Goal: Communication & Community: Answer question/provide support

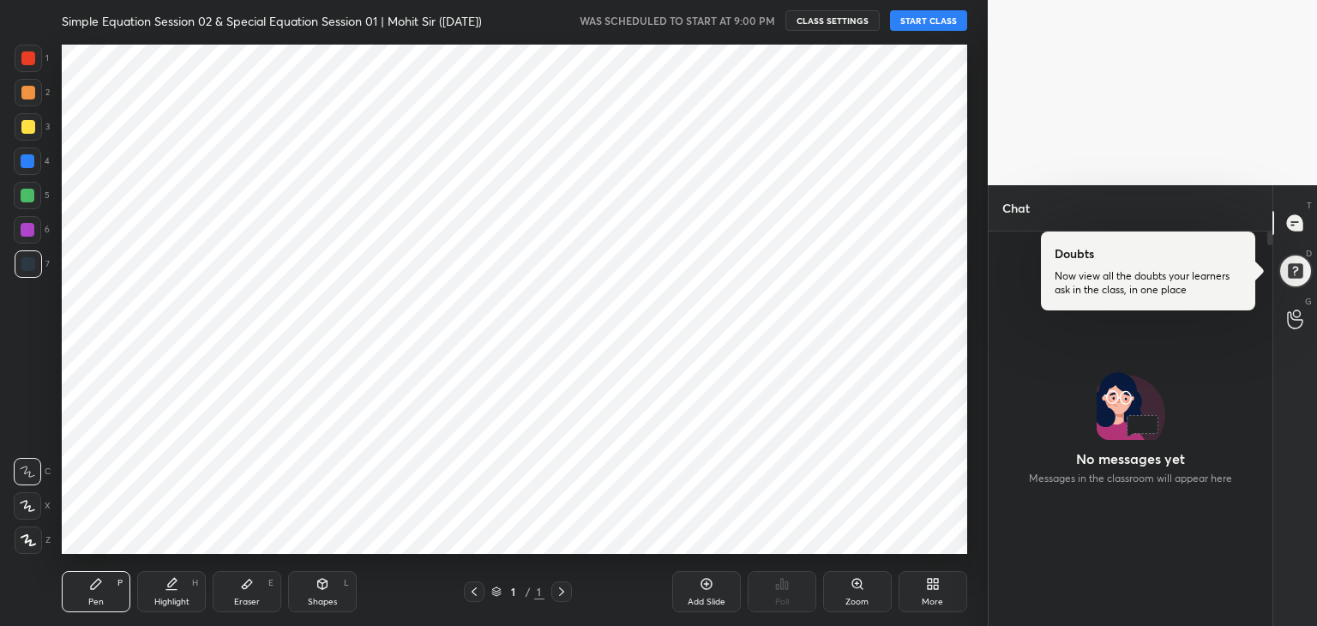
scroll to position [85244, 84841]
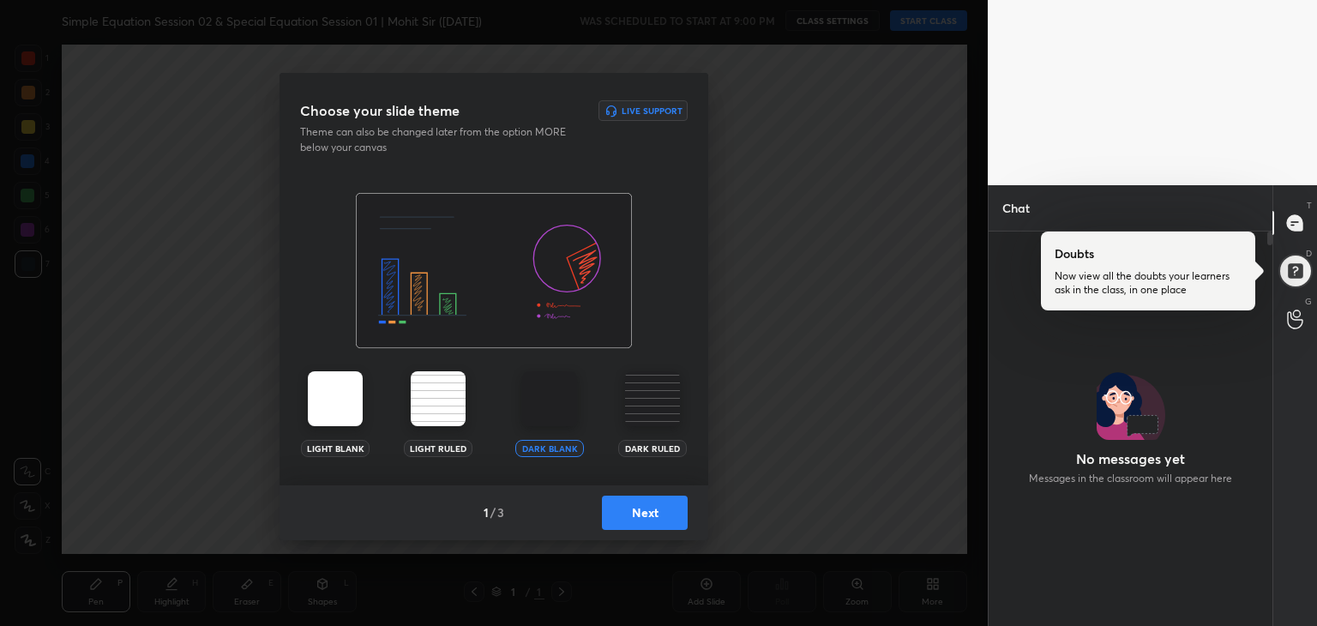
click at [655, 512] on button "Next" at bounding box center [645, 513] width 86 height 34
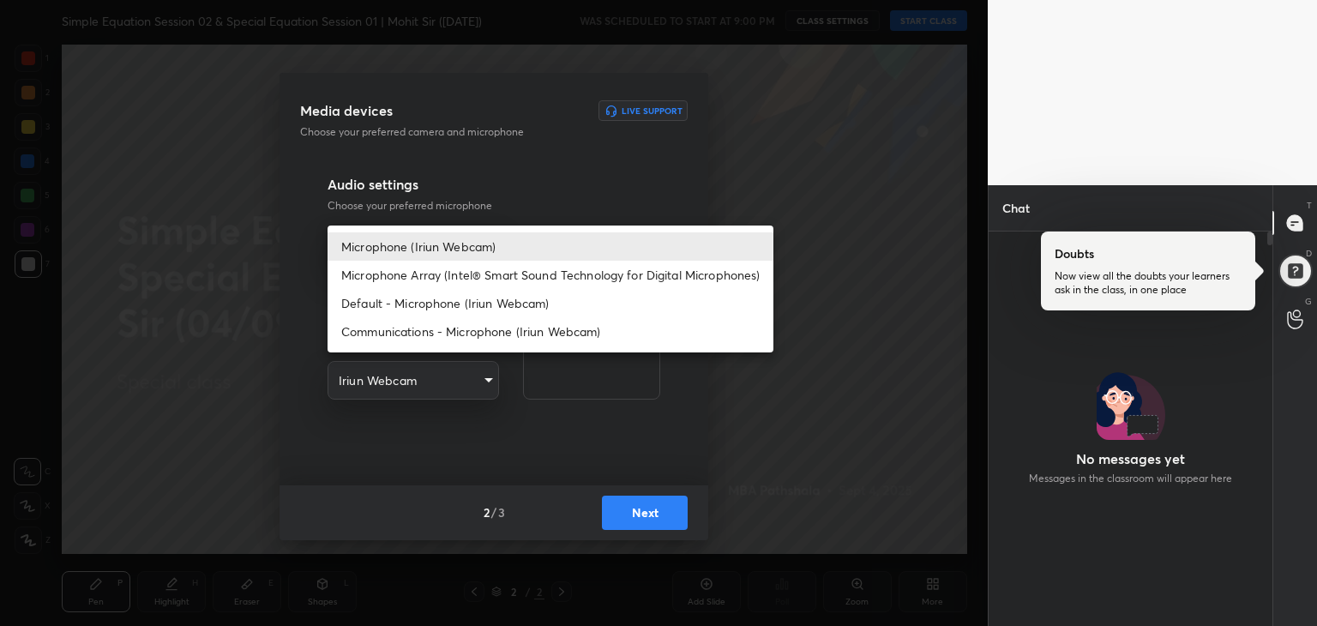
click at [489, 242] on body "1 2 3 4 5 6 7 R O A L C X Z Erase all C X Z Simple Equation Session 02 & Specia…" at bounding box center [658, 313] width 1317 height 626
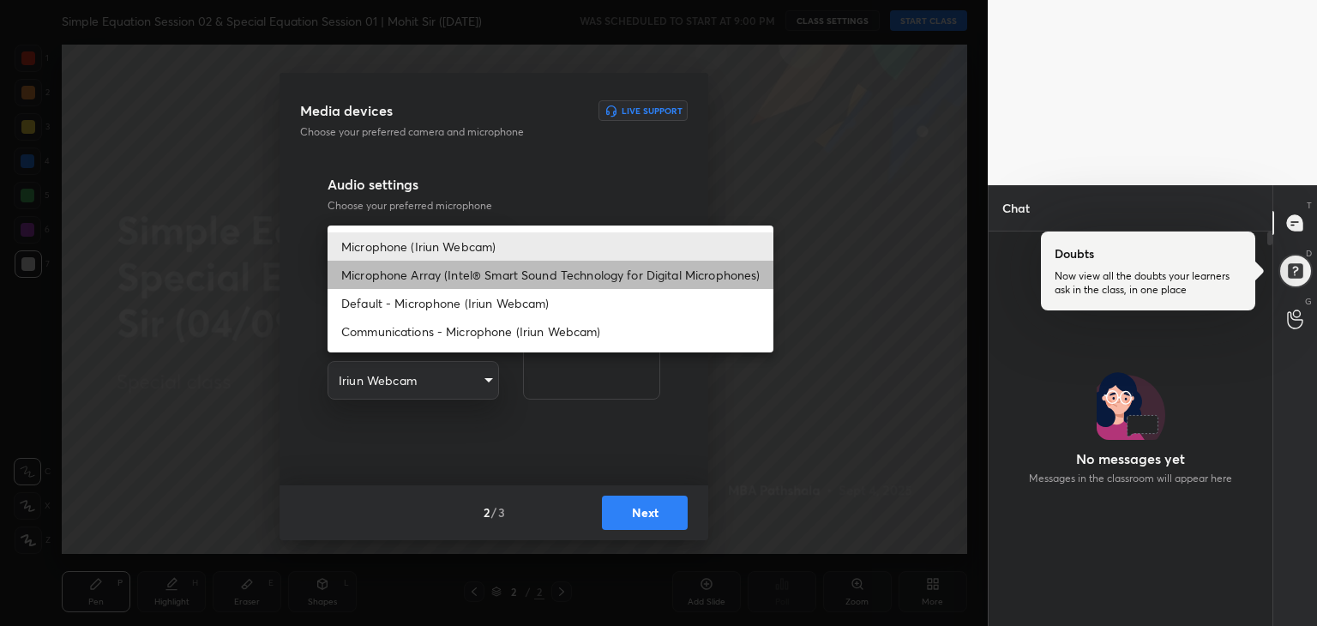
click at [431, 276] on li "Microphone Array (Intel® Smart Sound Technology for Digital Microphones)" at bounding box center [551, 275] width 446 height 28
type input "0456ef3dc600cbefbbb324f7ce7333774c58f4b13e705eea7adaa143bb23302f"
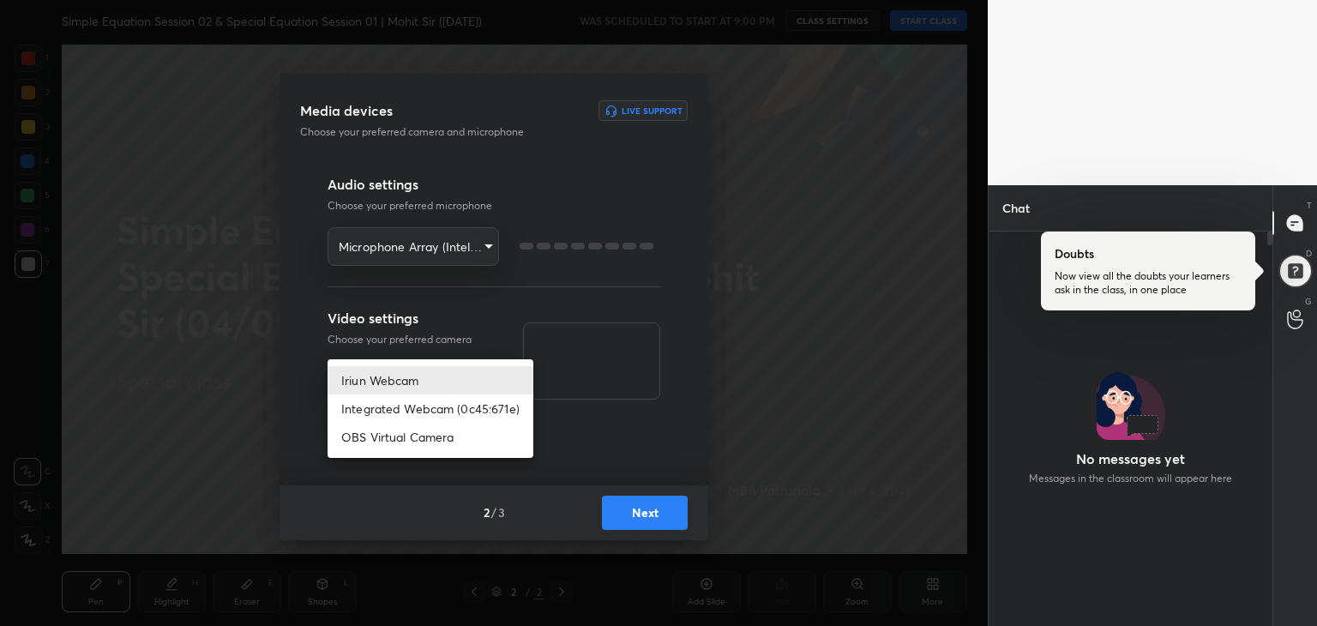
click at [429, 382] on body "1 2 3 4 5 6 7 R O A L C X Z Erase all C X Z Simple Equation Session 02 & Specia…" at bounding box center [658, 313] width 1317 height 626
click at [430, 411] on li "Integrated Webcam (0c45:671e)" at bounding box center [431, 408] width 206 height 28
type input "42adfd960d9d4dcecc09e7ff59bc1eff05b085836b70f7f6c72d2d87c888669e"
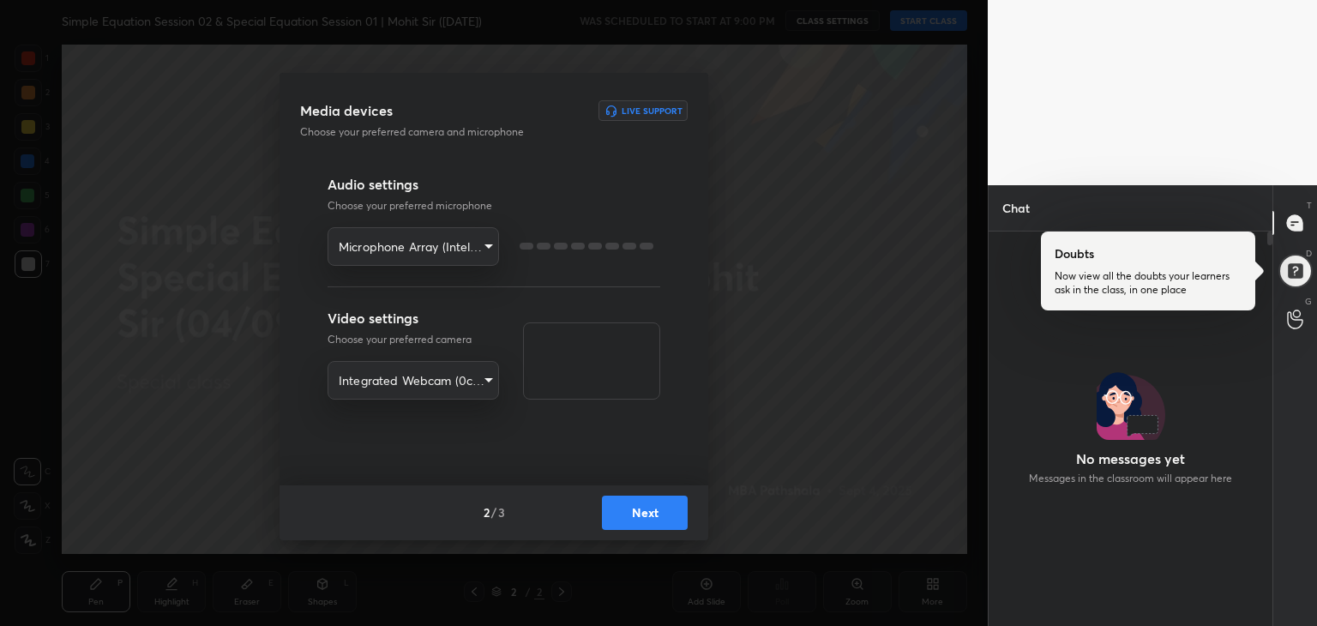
click at [628, 509] on button "Next" at bounding box center [645, 513] width 86 height 34
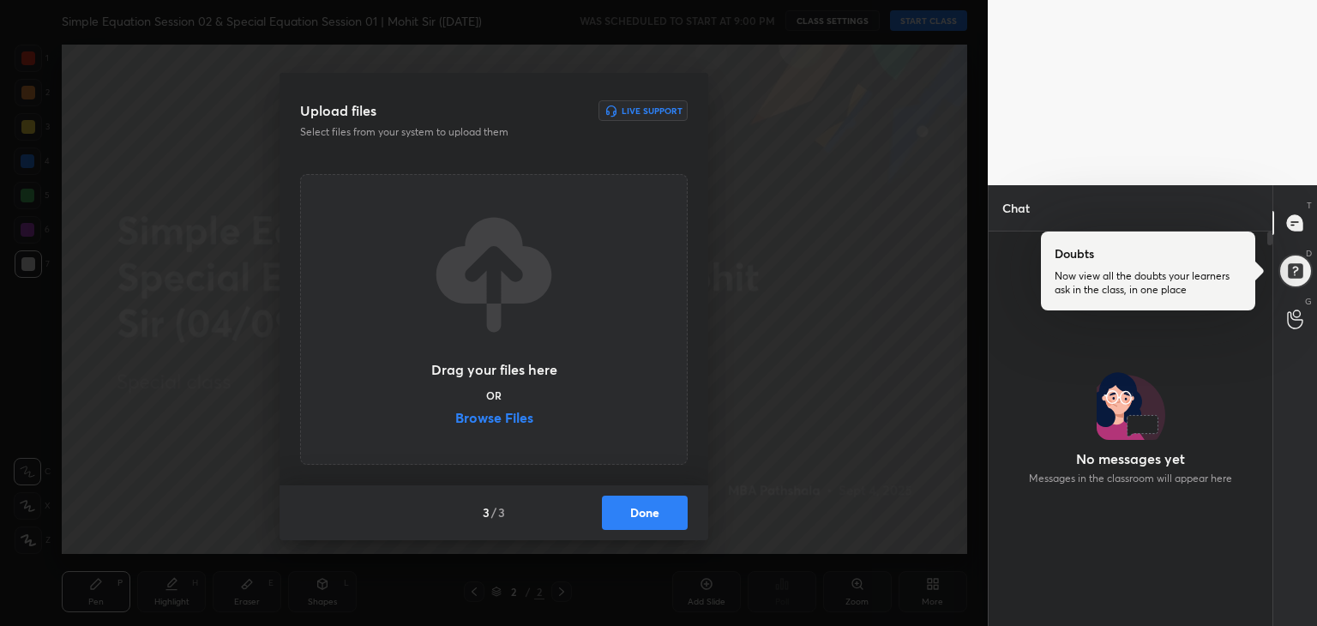
click at [506, 417] on label "Browse Files" at bounding box center [494, 420] width 78 height 18
click at [455, 417] on input "Browse Files" at bounding box center [455, 420] width 0 height 18
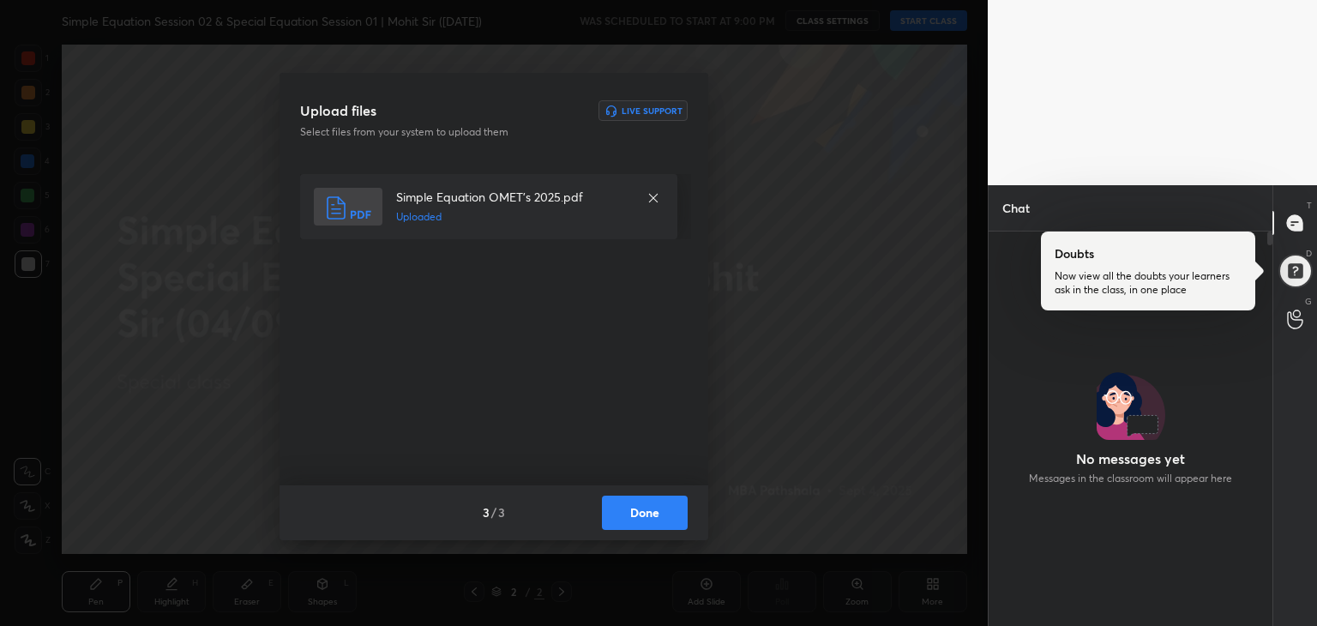
click at [645, 503] on button "Done" at bounding box center [645, 513] width 86 height 34
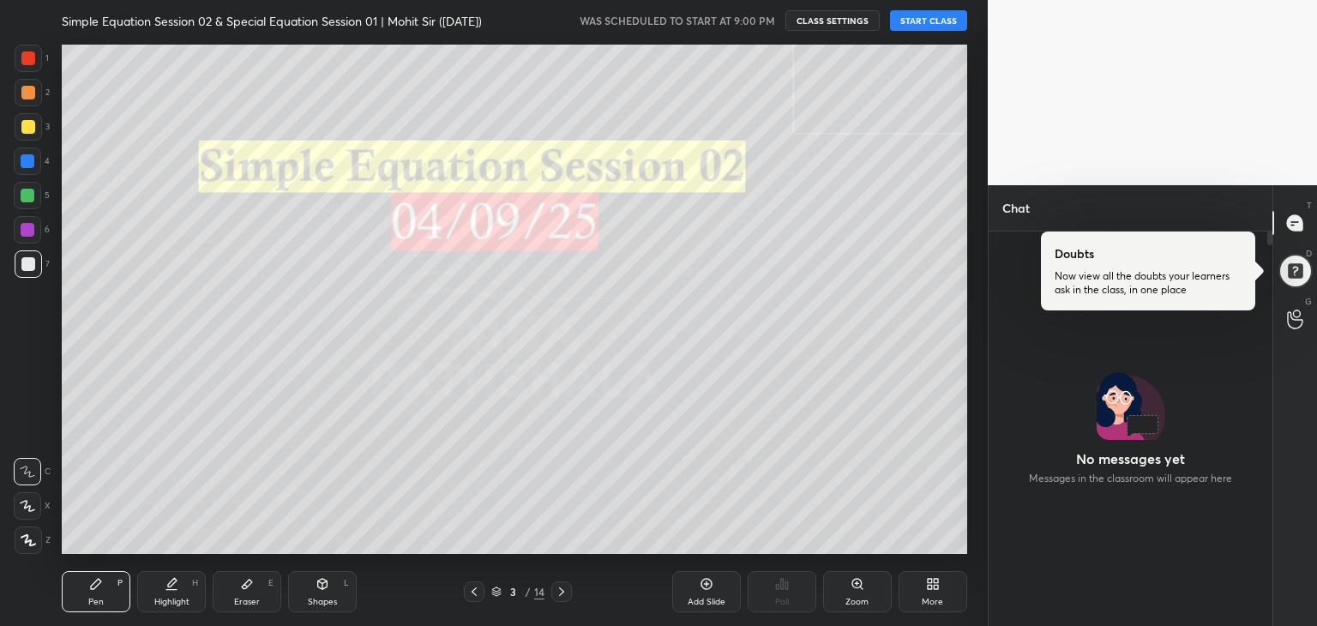
click at [908, 21] on button "START CLASS" at bounding box center [928, 20] width 77 height 21
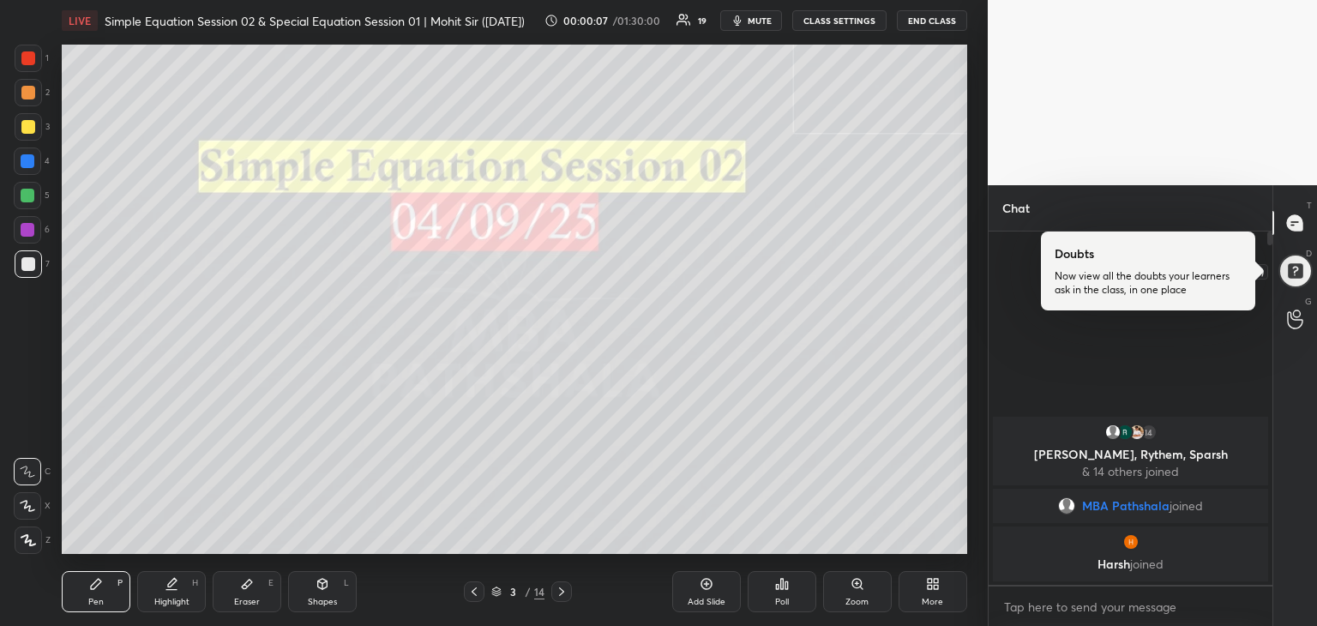
click at [1304, 277] on div at bounding box center [1295, 270] width 41 height 41
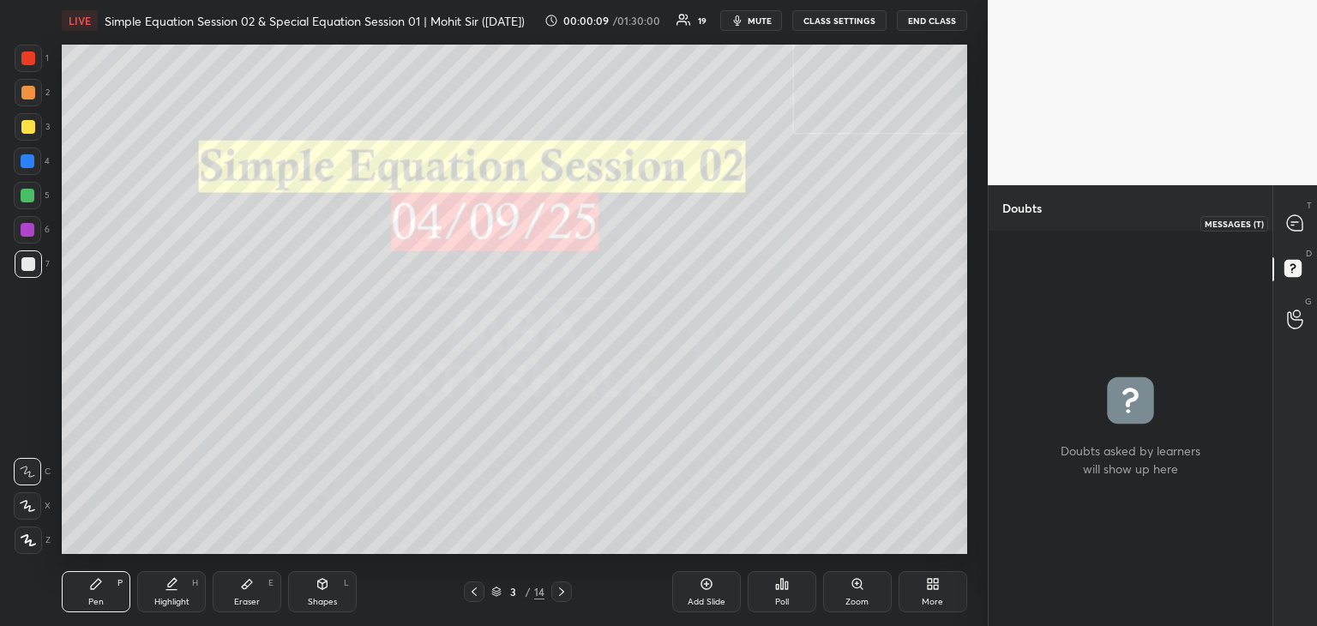
click at [1294, 219] on icon at bounding box center [1294, 222] width 15 height 15
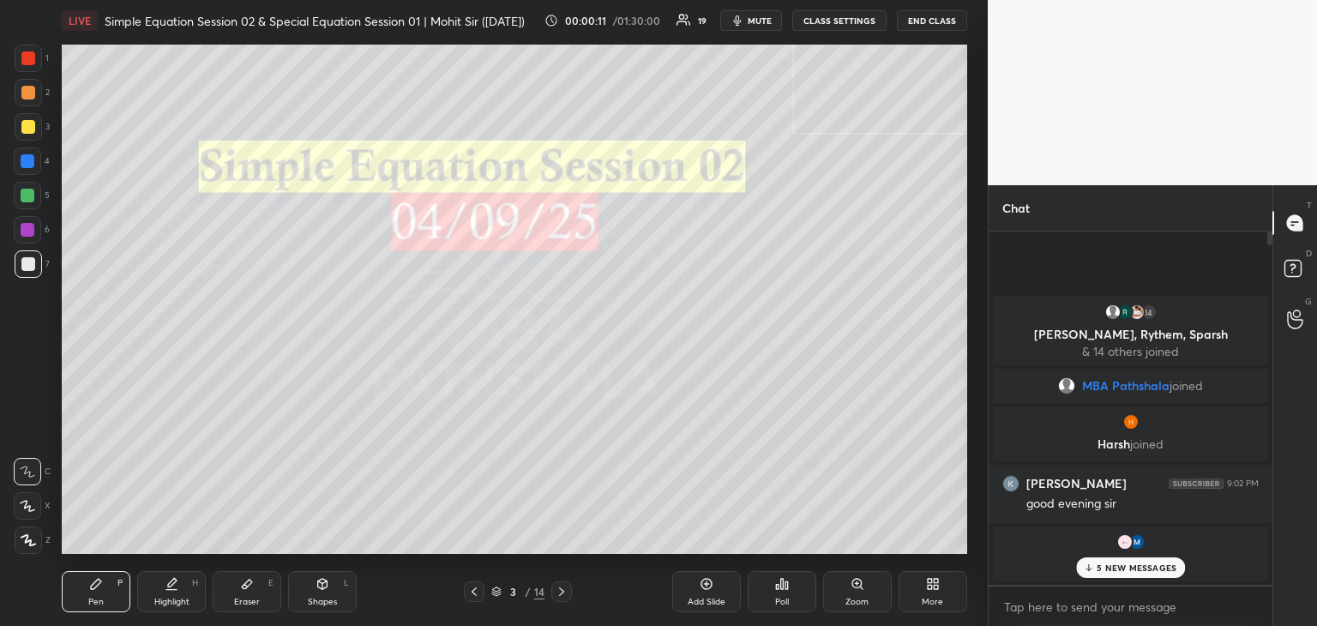
click at [1136, 567] on p "5 NEW MESSAGES" at bounding box center [1137, 568] width 80 height 10
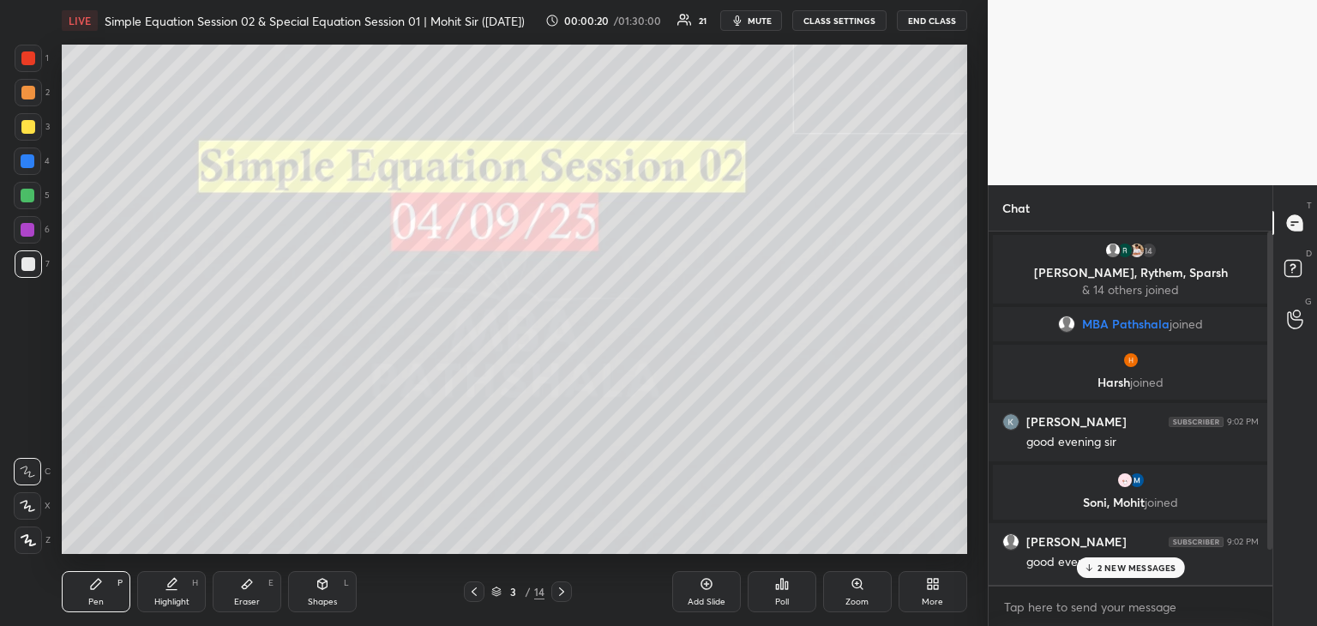
click at [1098, 574] on div "2 NEW MESSAGES" at bounding box center [1130, 567] width 108 height 21
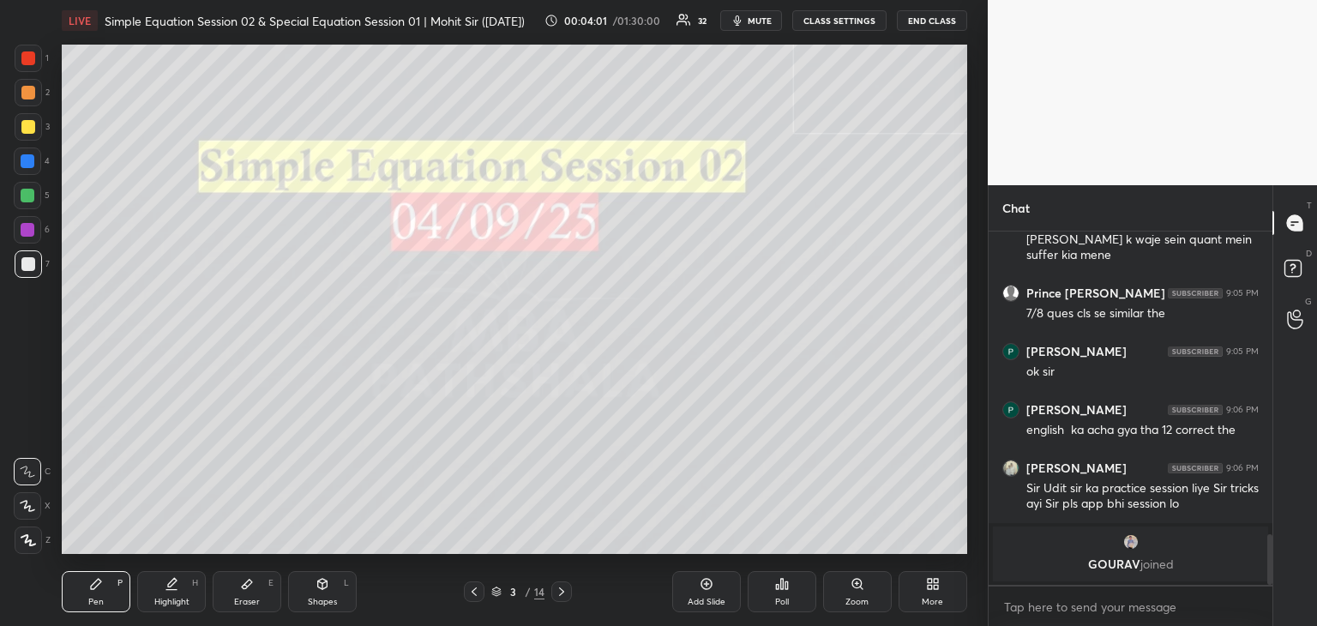
scroll to position [2060, 0]
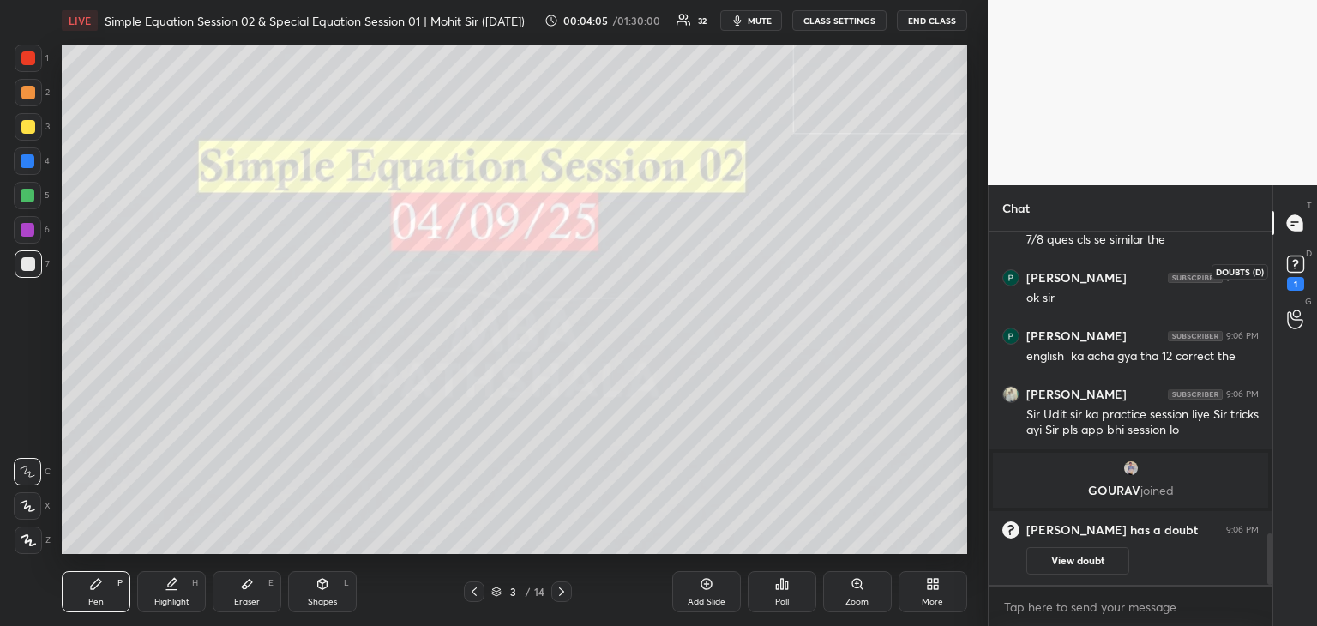
click at [1298, 261] on rect at bounding box center [1295, 264] width 16 height 16
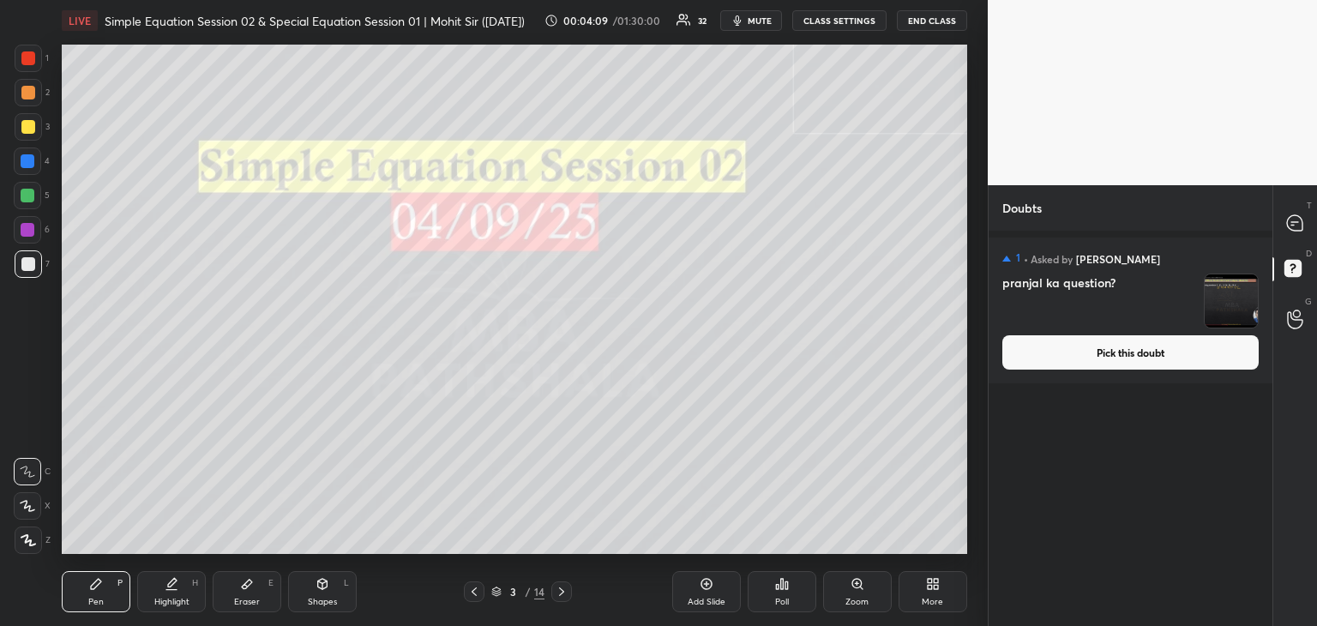
click at [1164, 352] on button "Pick this doubt" at bounding box center [1131, 352] width 256 height 34
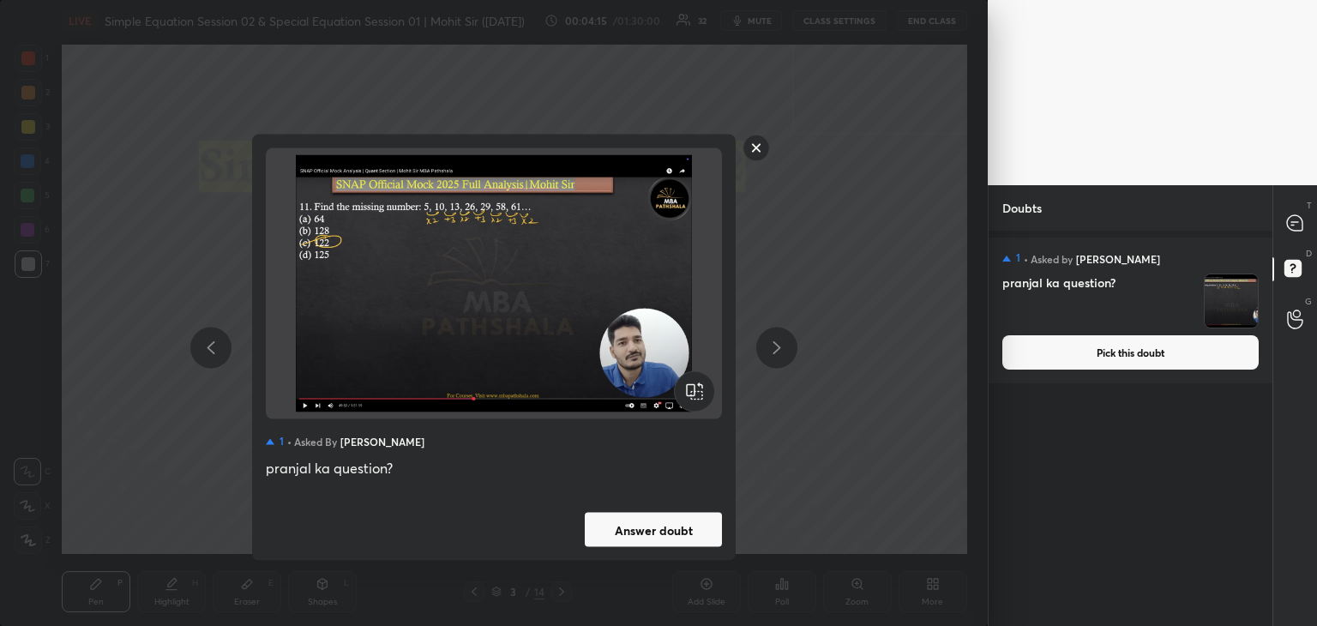
click at [686, 529] on button "Answer doubt" at bounding box center [653, 530] width 137 height 34
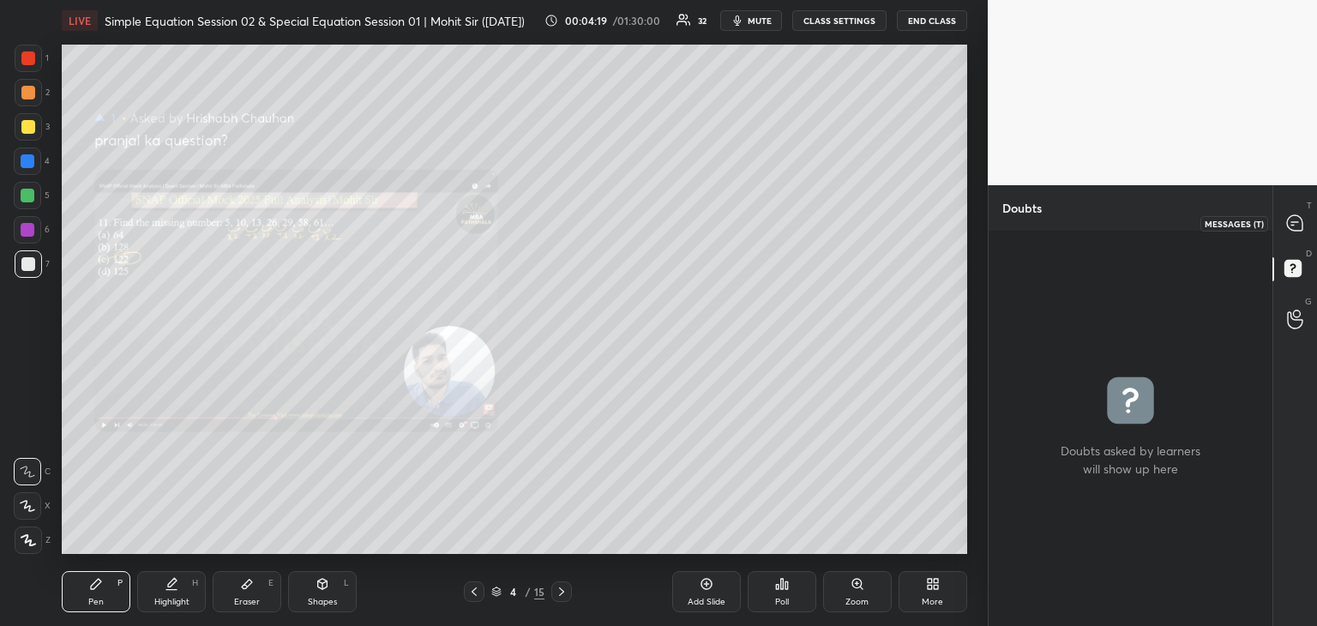
click at [1285, 218] on div at bounding box center [1296, 223] width 34 height 31
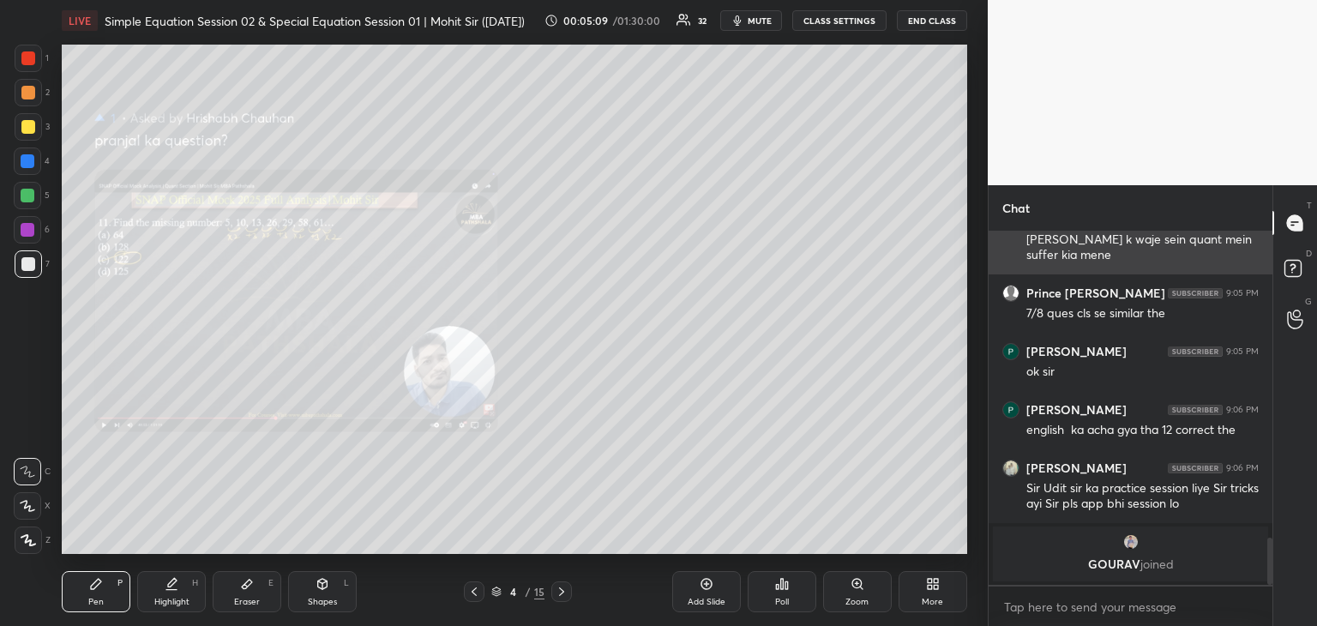
scroll to position [2345, 0]
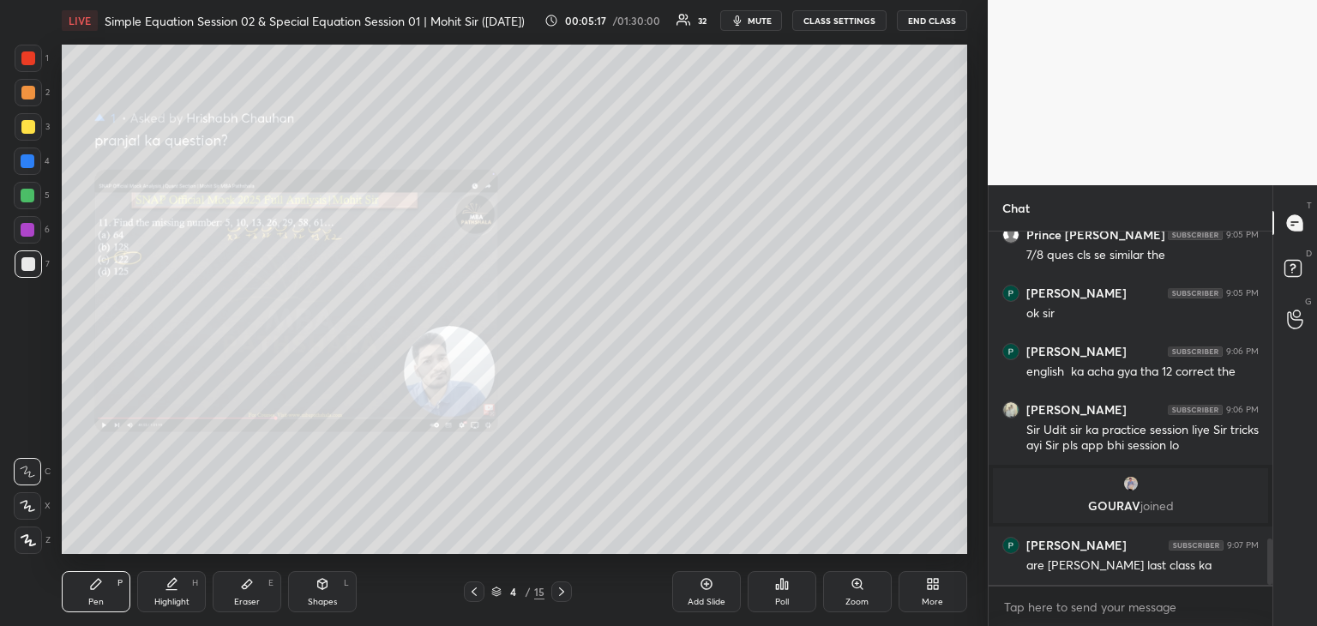
click at [29, 124] on div at bounding box center [28, 127] width 14 height 14
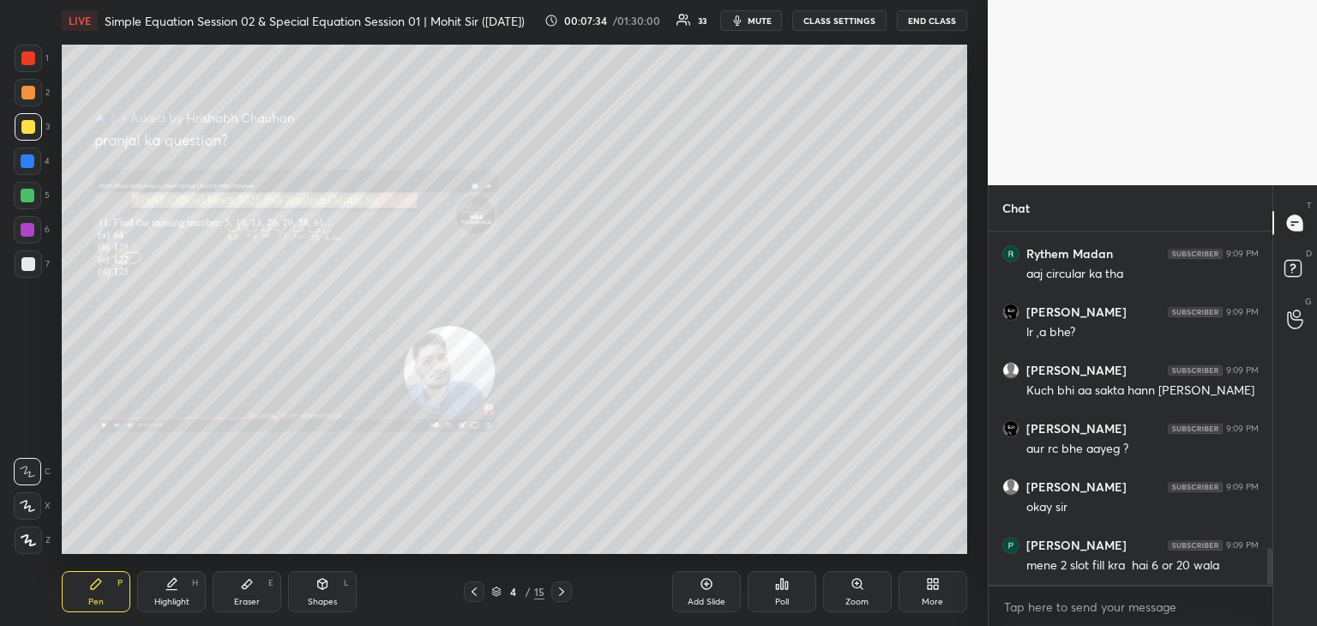
scroll to position [3008, 0]
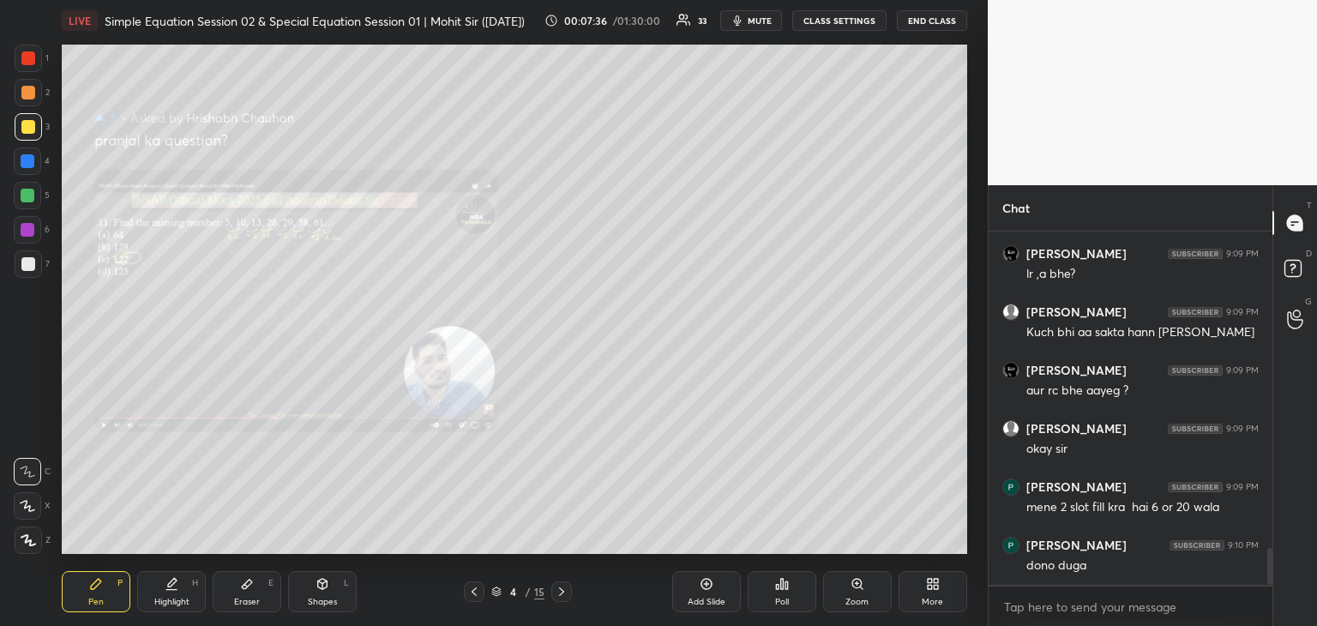
click at [566, 582] on div at bounding box center [561, 591] width 21 height 21
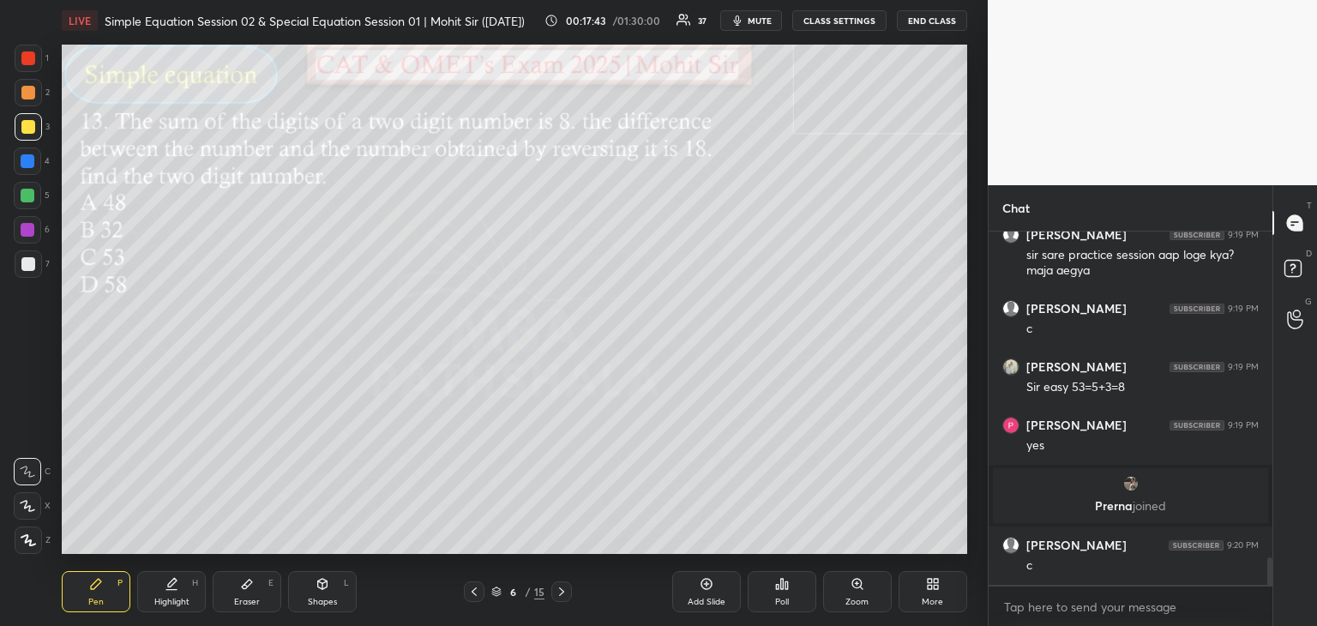
scroll to position [4206, 0]
click at [26, 229] on div at bounding box center [28, 230] width 14 height 14
click at [244, 577] on icon at bounding box center [247, 584] width 14 height 14
click at [96, 581] on icon at bounding box center [96, 584] width 10 height 10
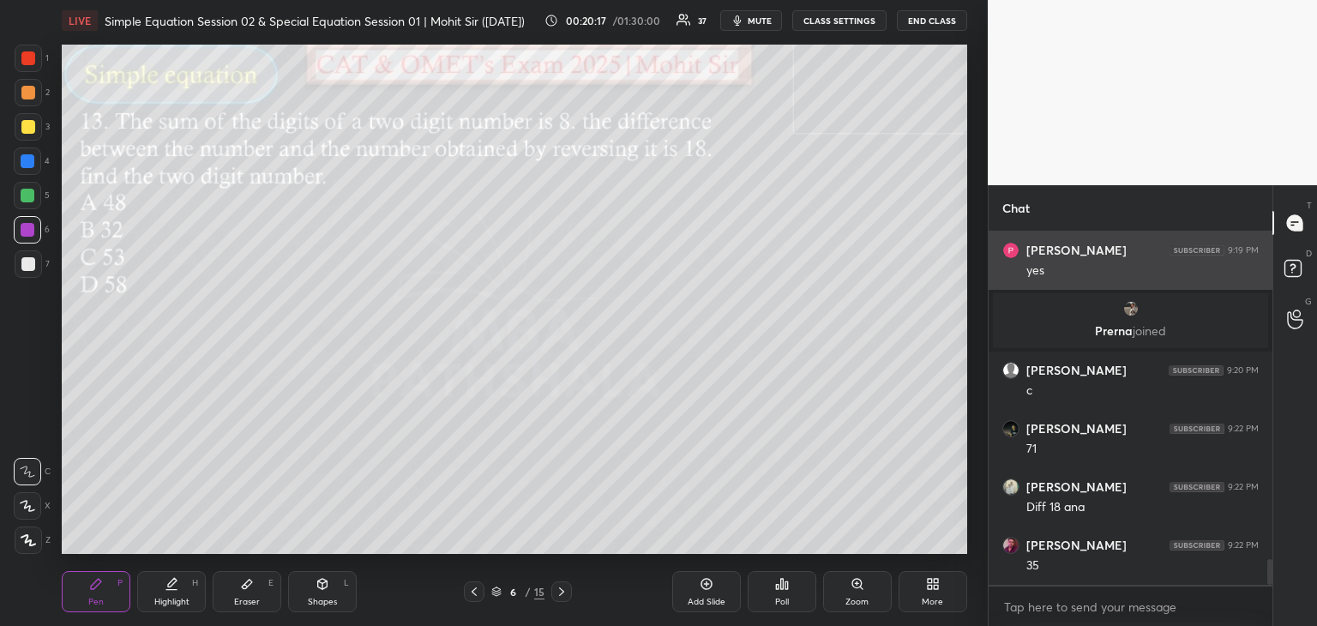
scroll to position [4439, 0]
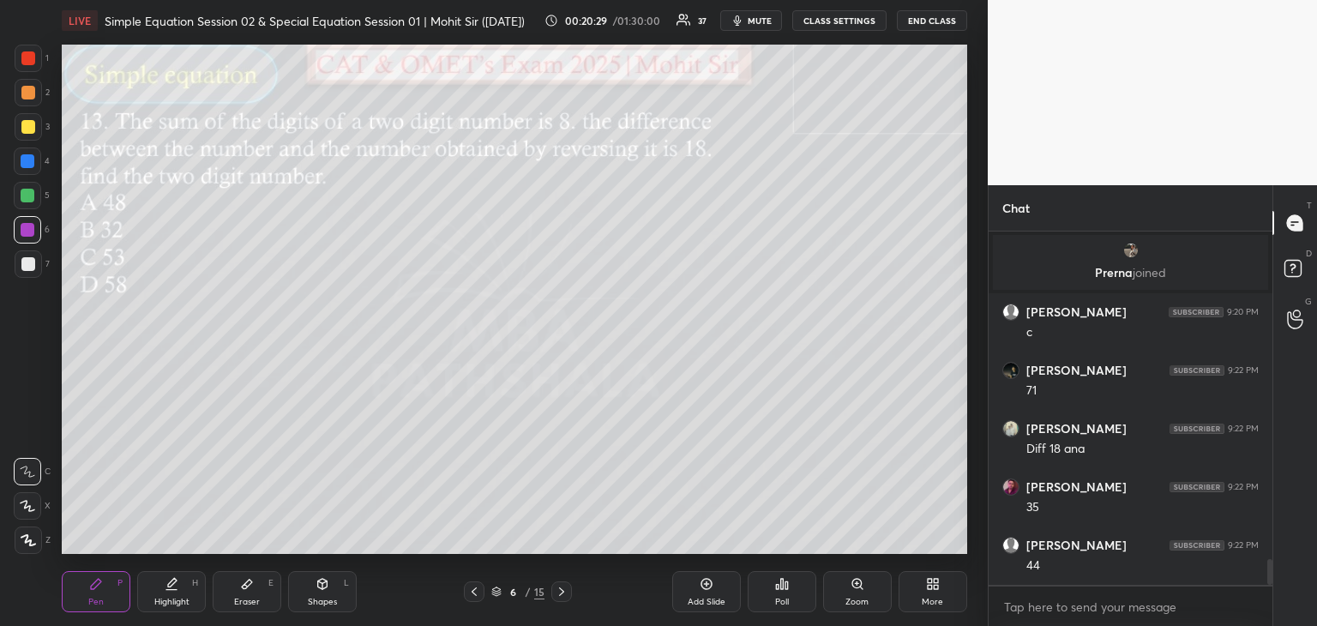
click at [31, 132] on div at bounding box center [28, 127] width 14 height 14
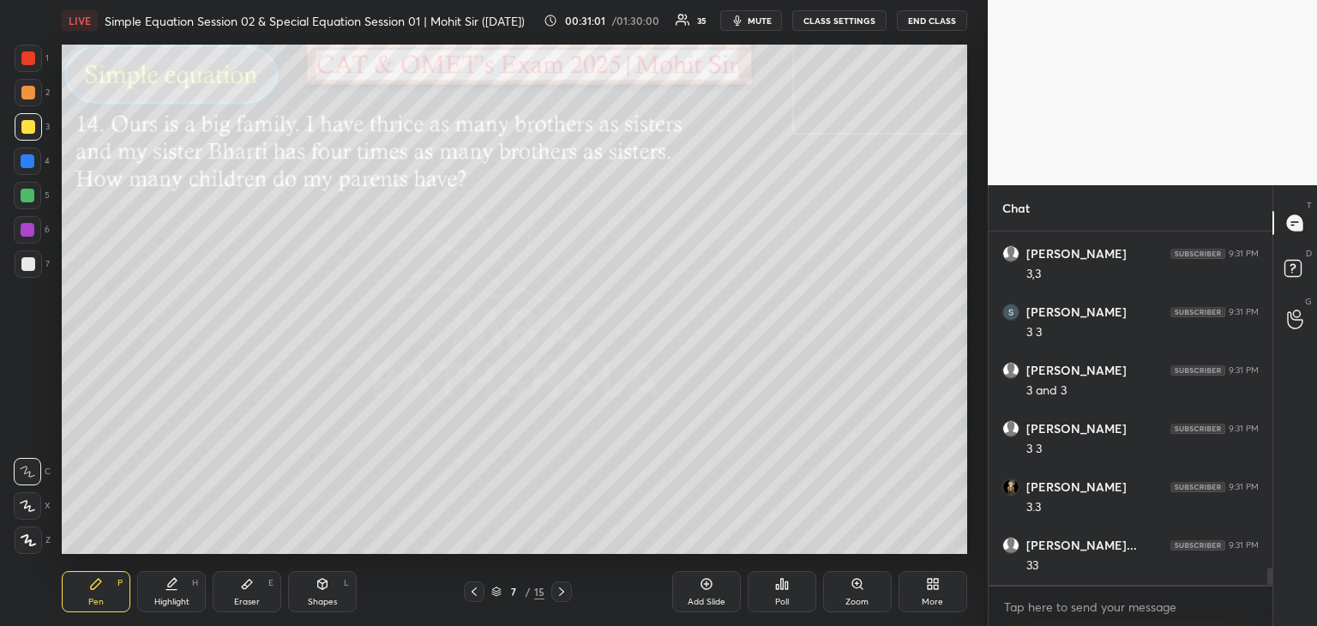
scroll to position [6935, 0]
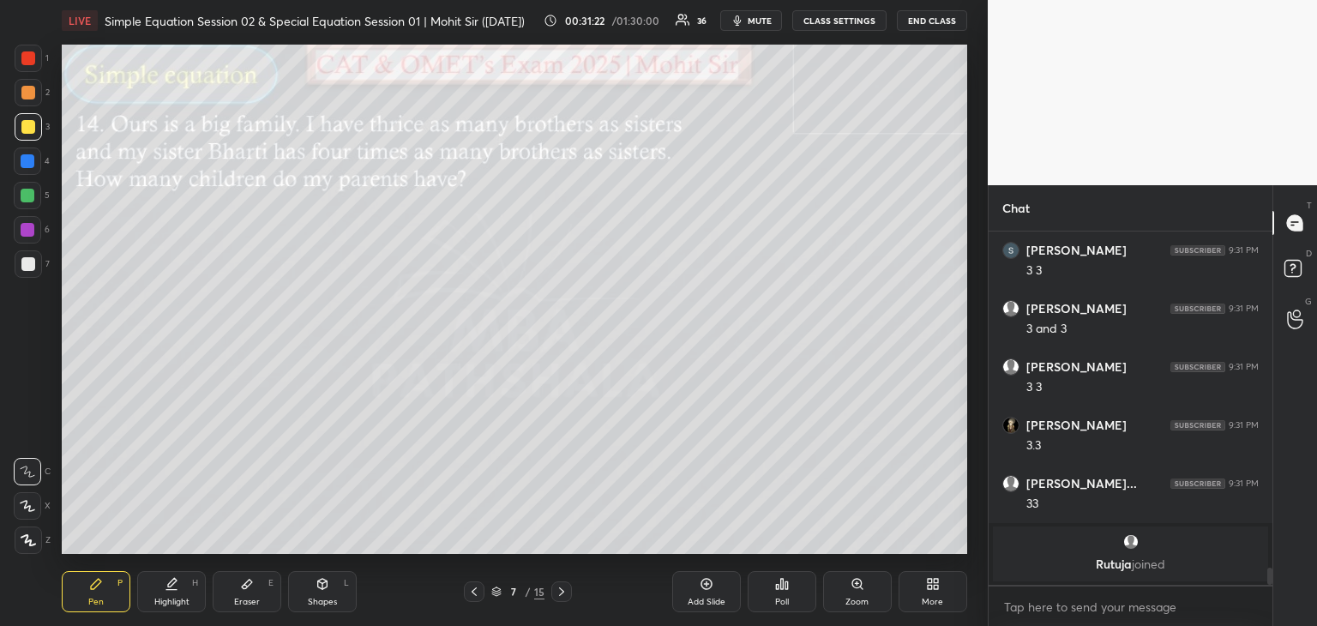
click at [250, 586] on icon at bounding box center [247, 584] width 14 height 14
click at [117, 587] on div "Pen P" at bounding box center [96, 591] width 69 height 41
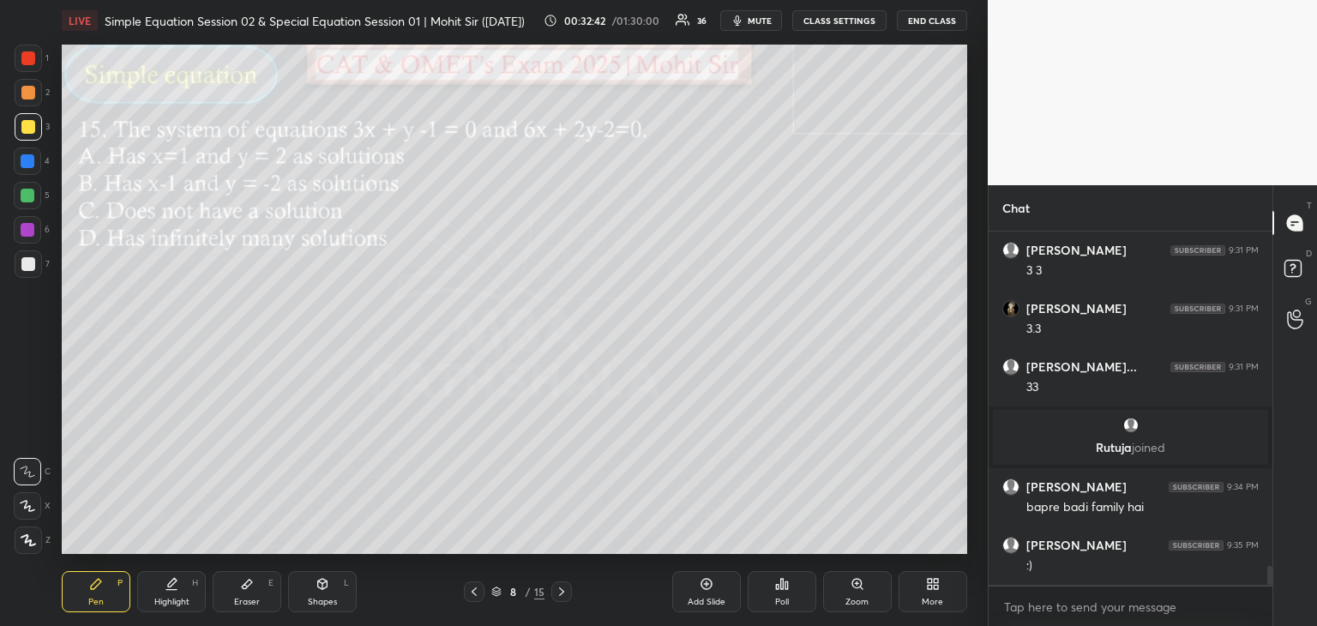
scroll to position [6192, 0]
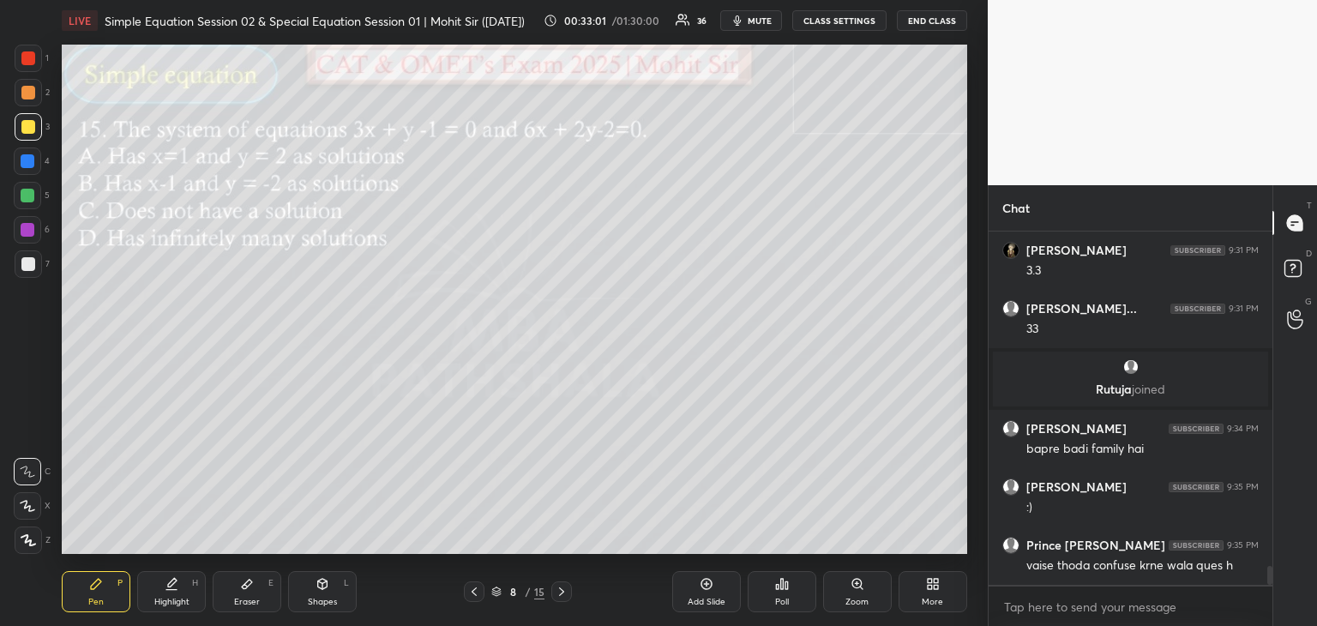
click at [231, 577] on div "Eraser E" at bounding box center [247, 591] width 69 height 41
click at [93, 588] on icon at bounding box center [96, 584] width 10 height 10
click at [28, 265] on div at bounding box center [28, 264] width 14 height 14
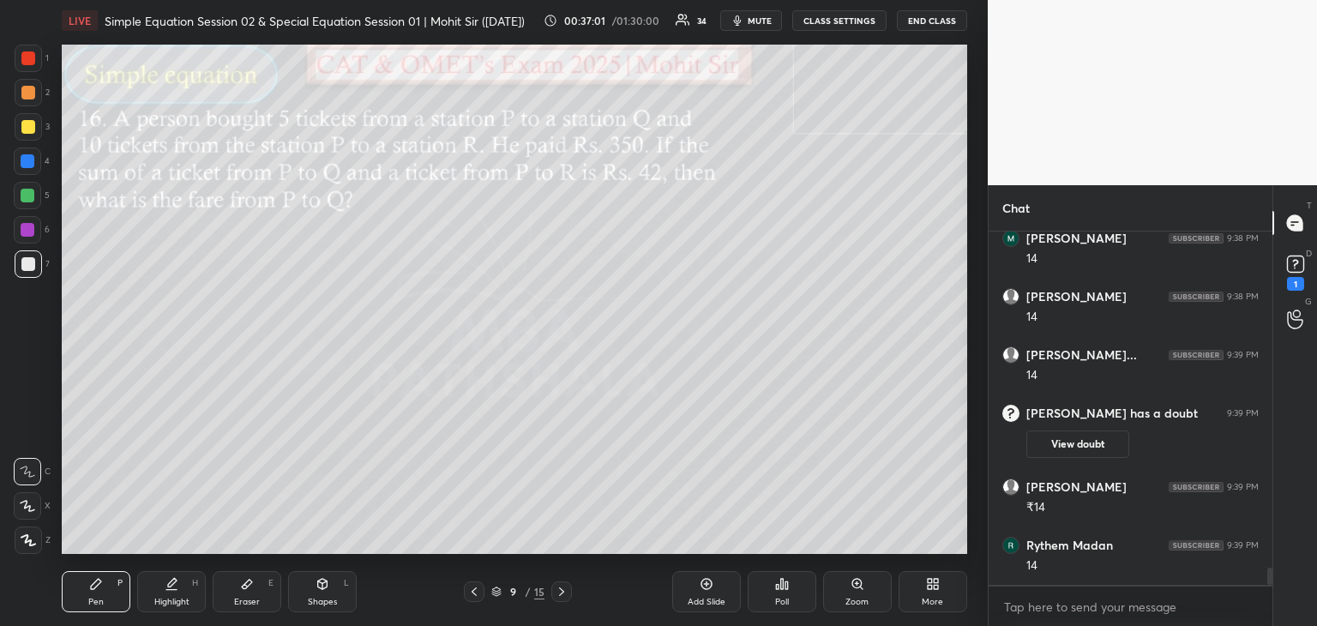
scroll to position [6991, 0]
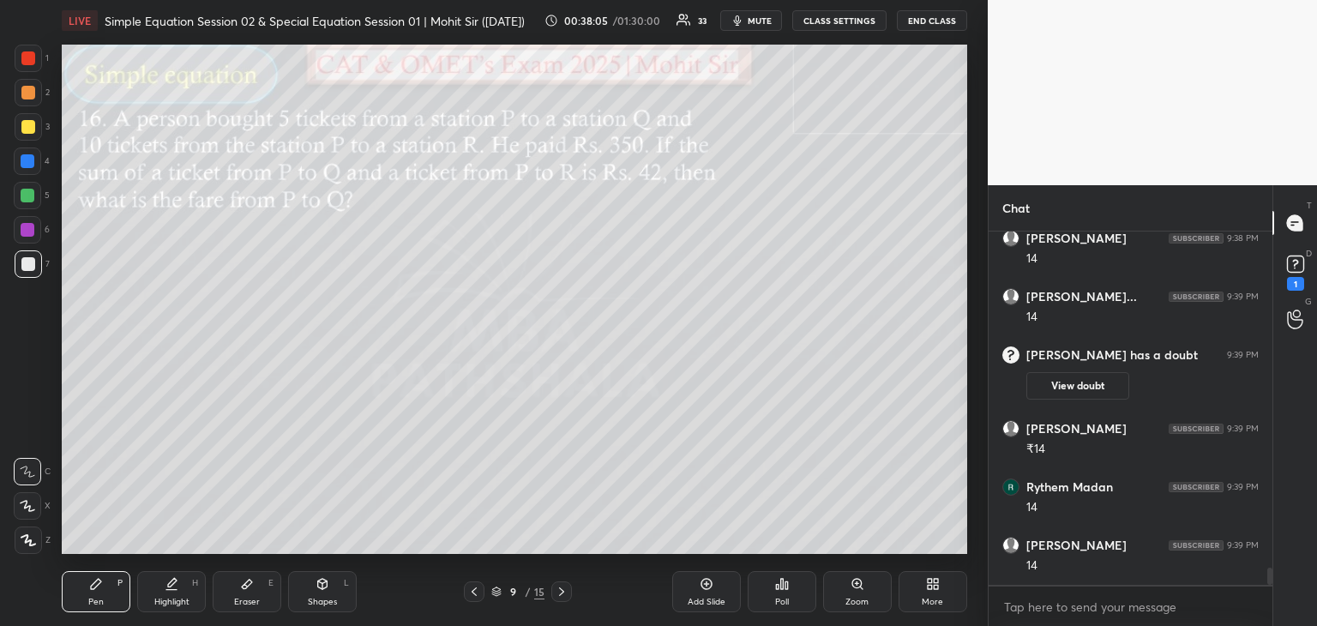
click at [27, 196] on div at bounding box center [28, 196] width 14 height 14
click at [1293, 266] on icon at bounding box center [1295, 263] width 6 height 7
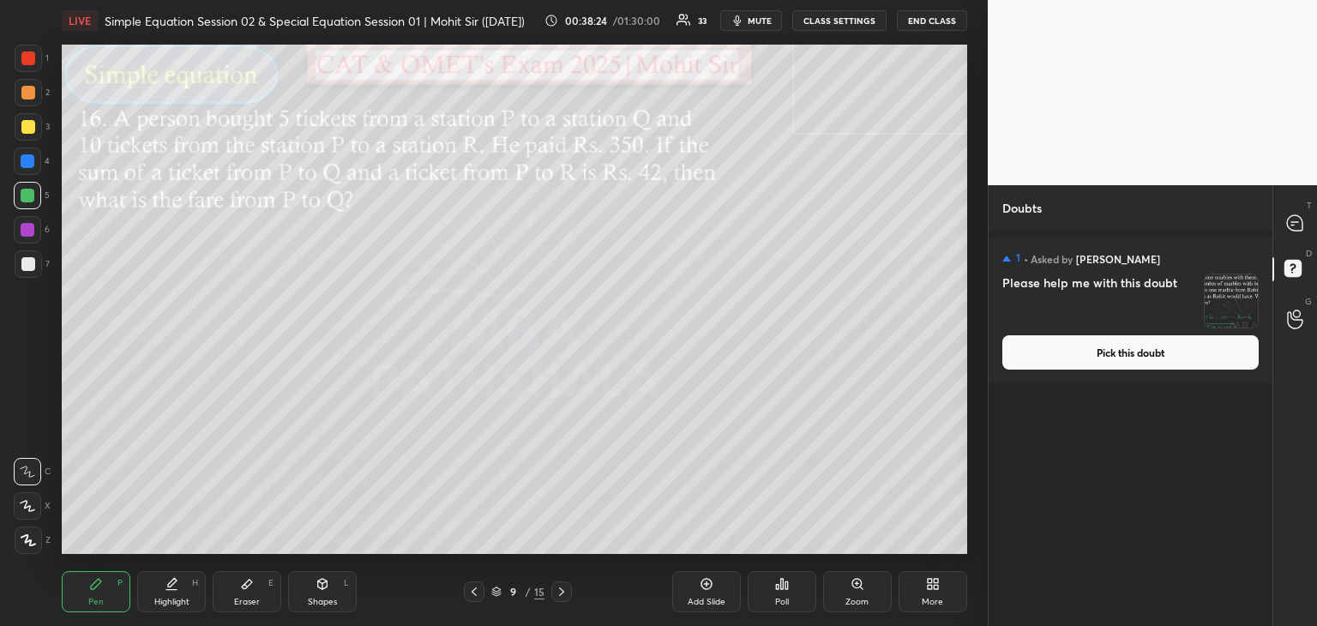
click at [1093, 354] on button "Pick this doubt" at bounding box center [1131, 352] width 256 height 34
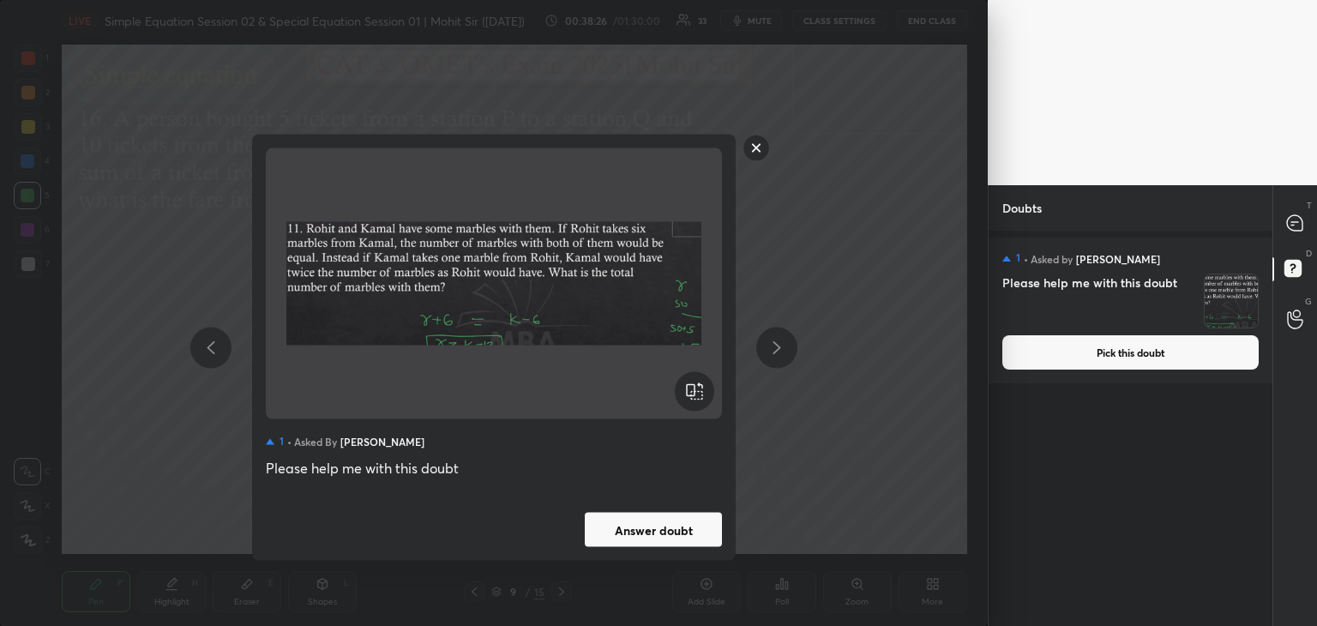
click at [631, 529] on button "Answer doubt" at bounding box center [653, 530] width 137 height 34
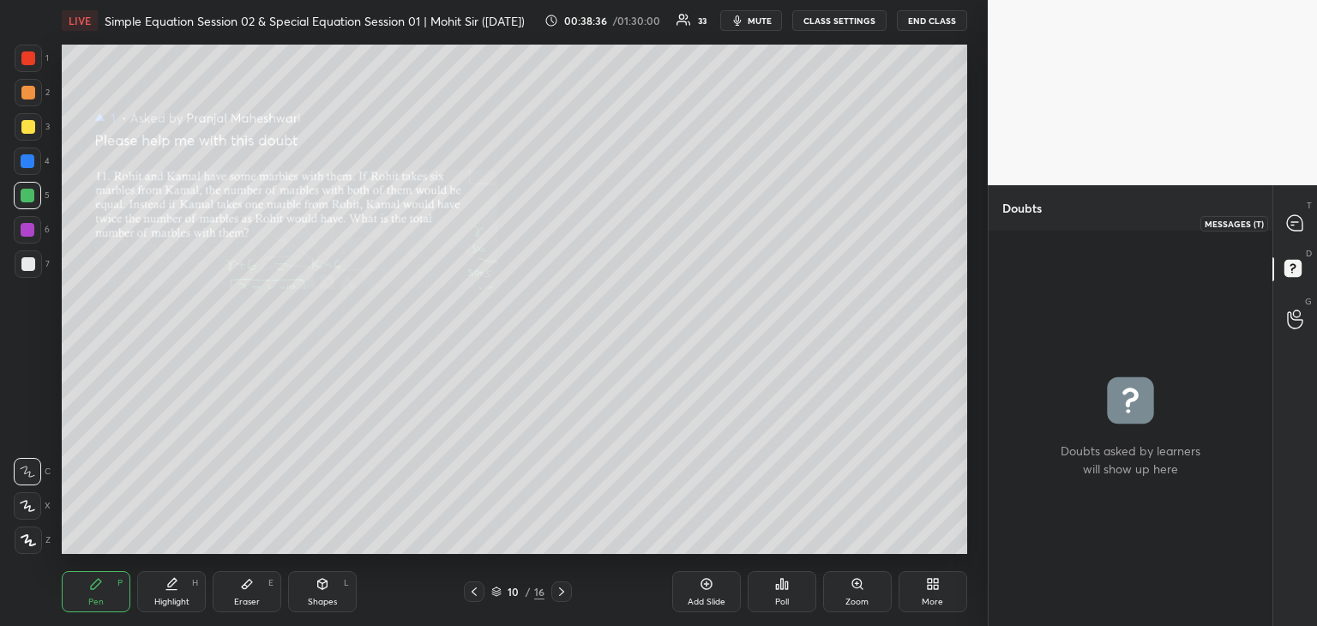
click at [1293, 225] on icon at bounding box center [1293, 225] width 3 height 0
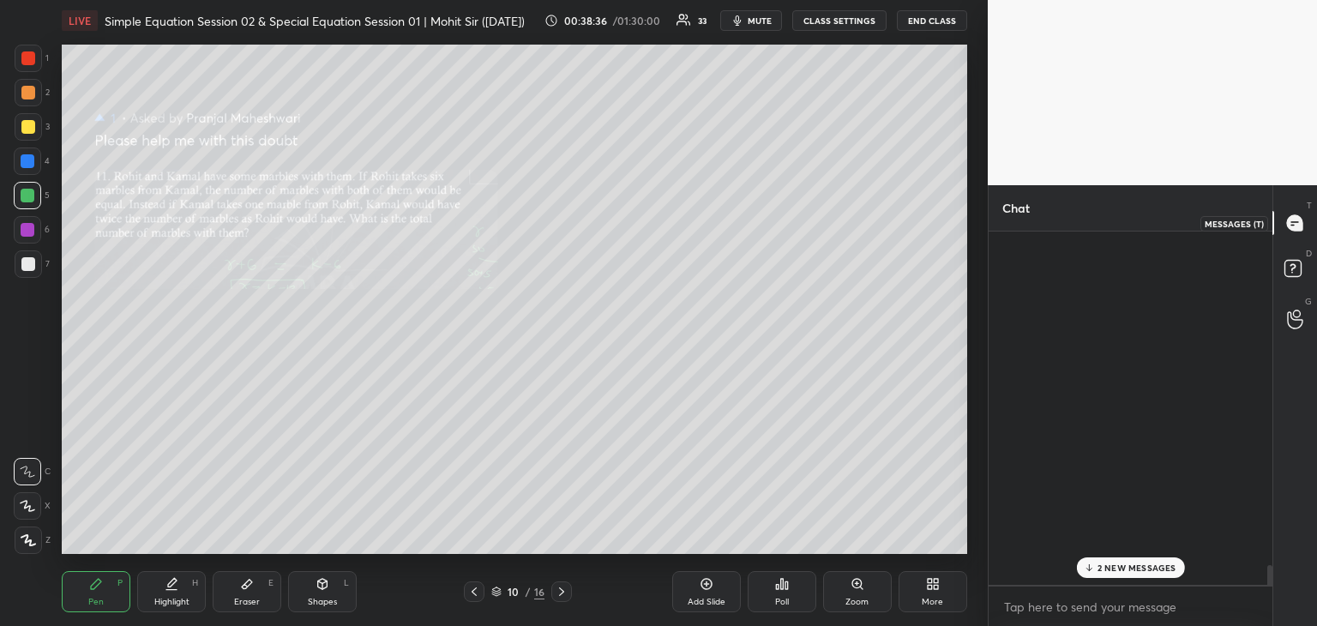
scroll to position [348, 279]
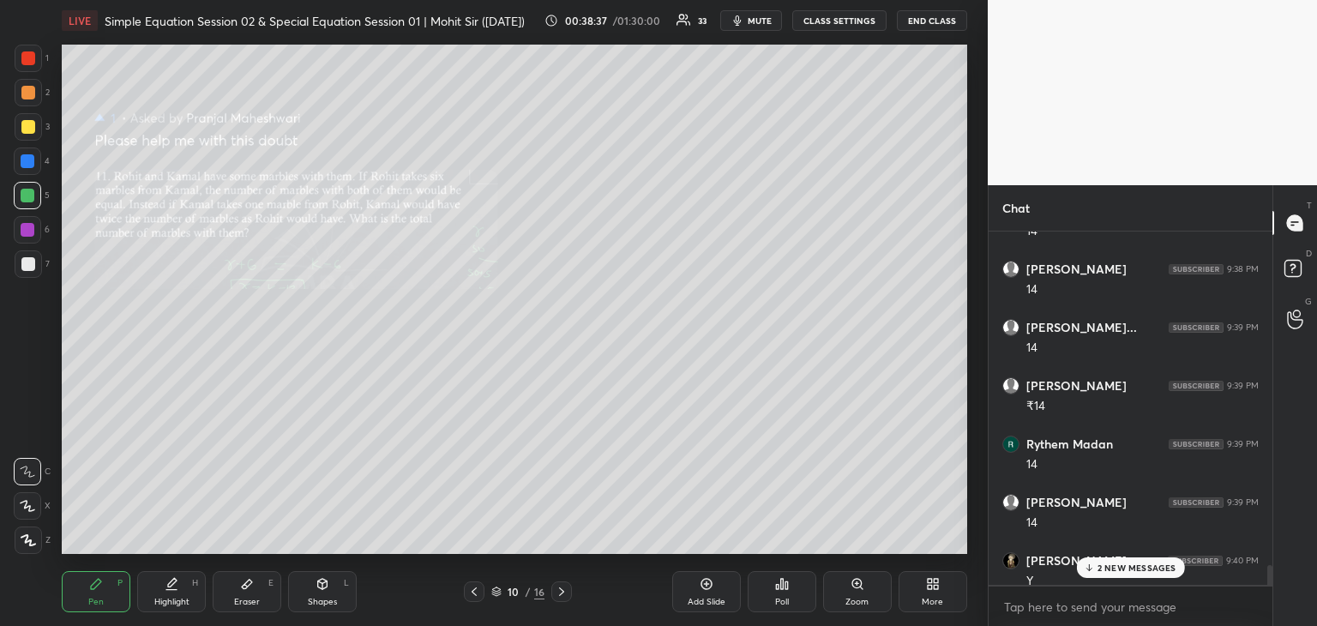
click at [1099, 563] on p "2 NEW MESSAGES" at bounding box center [1137, 568] width 79 height 10
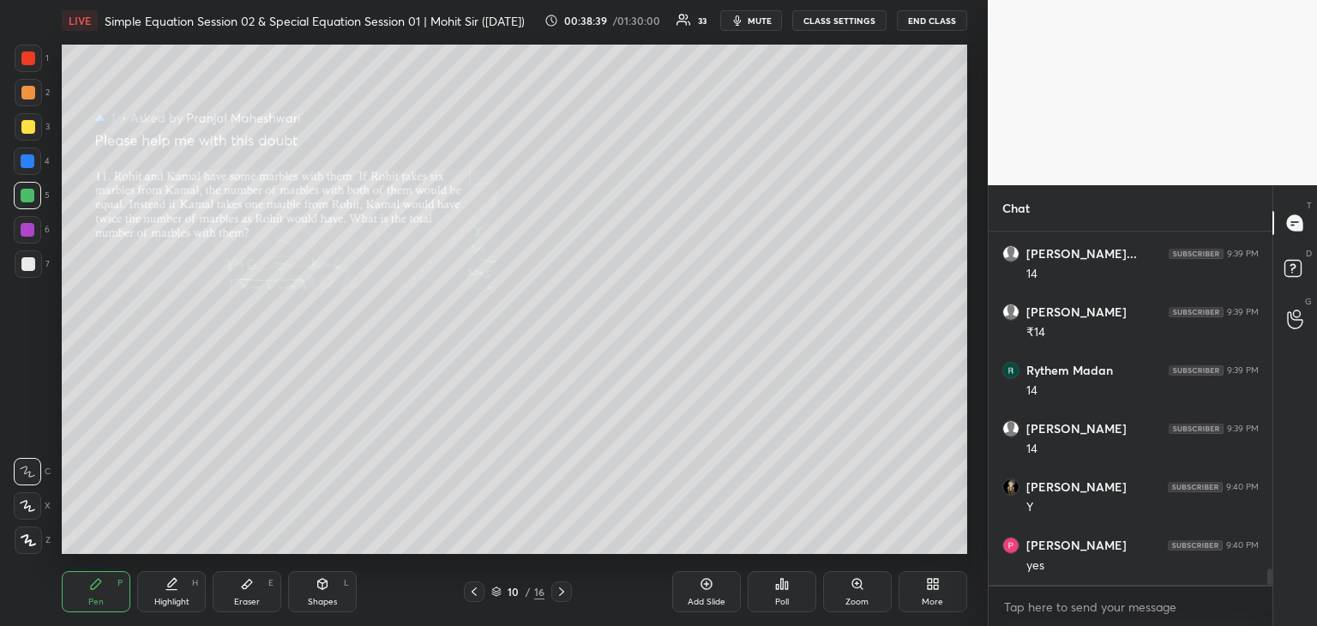
click at [473, 596] on icon at bounding box center [474, 592] width 14 height 14
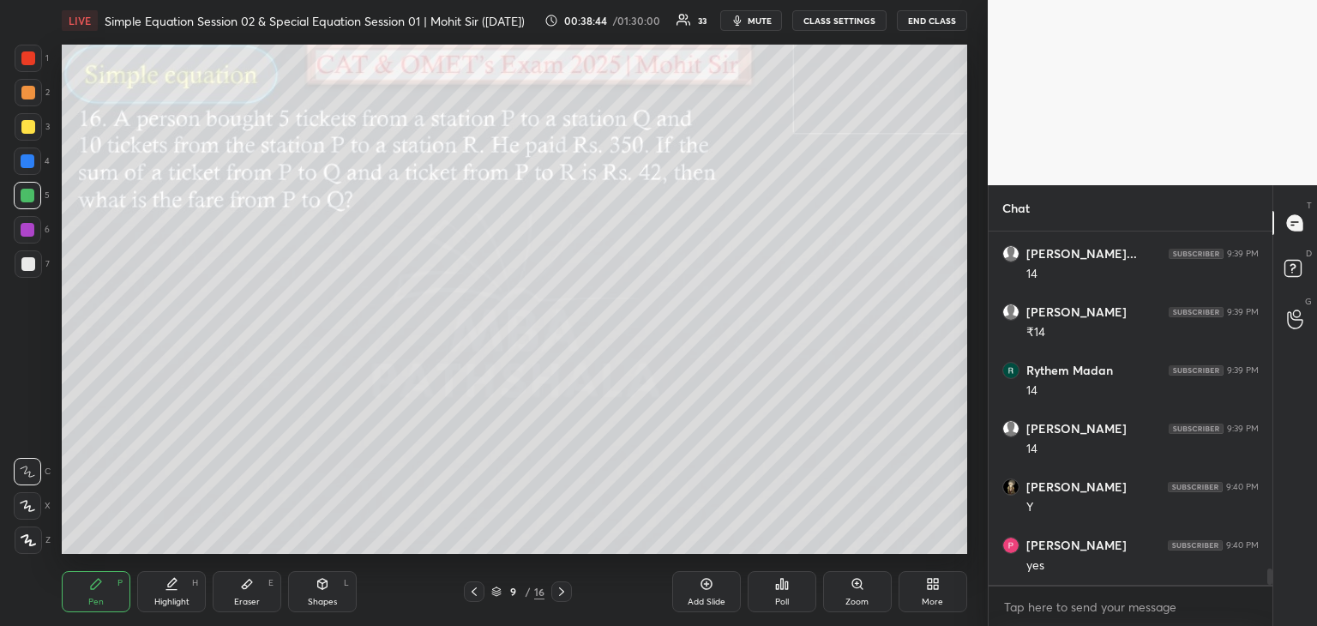
click at [563, 584] on div at bounding box center [561, 591] width 21 height 21
click at [987, 344] on div "1 2 3 4 5 6 7 R O A L C X Z Erase all C X Z LIVE Simple Equation Session 02 & S…" at bounding box center [494, 313] width 988 height 626
click at [250, 587] on icon at bounding box center [247, 584] width 14 height 14
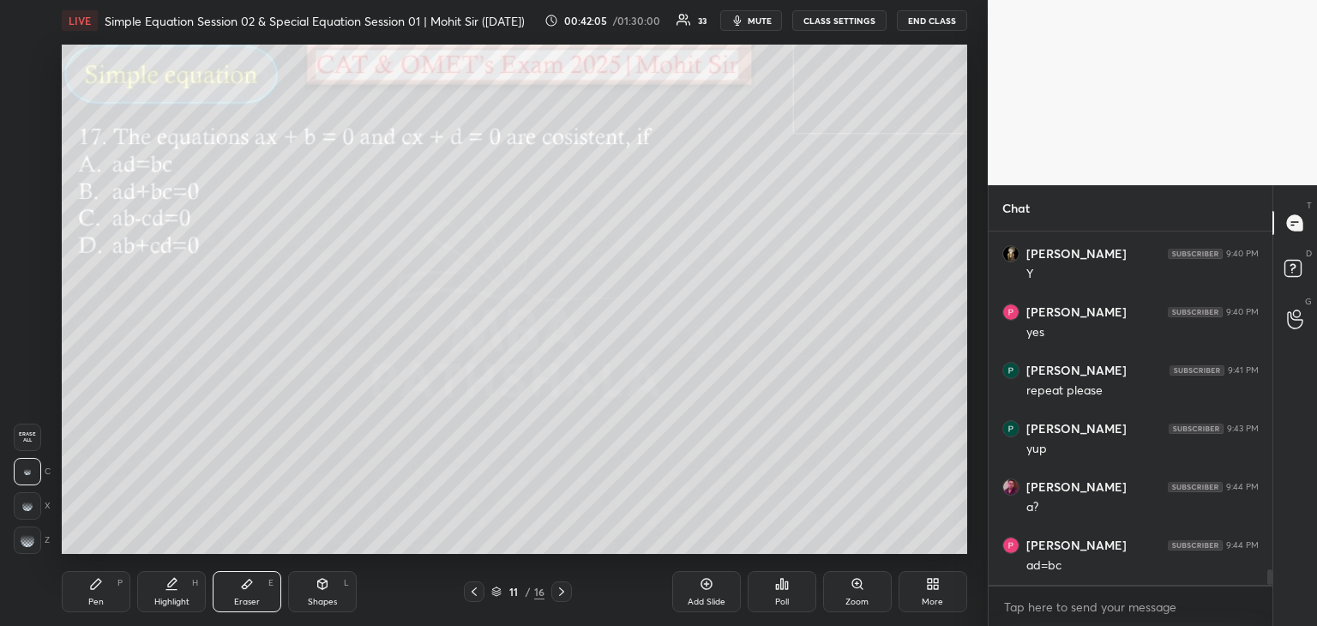
click at [105, 580] on div "Pen P" at bounding box center [96, 591] width 69 height 41
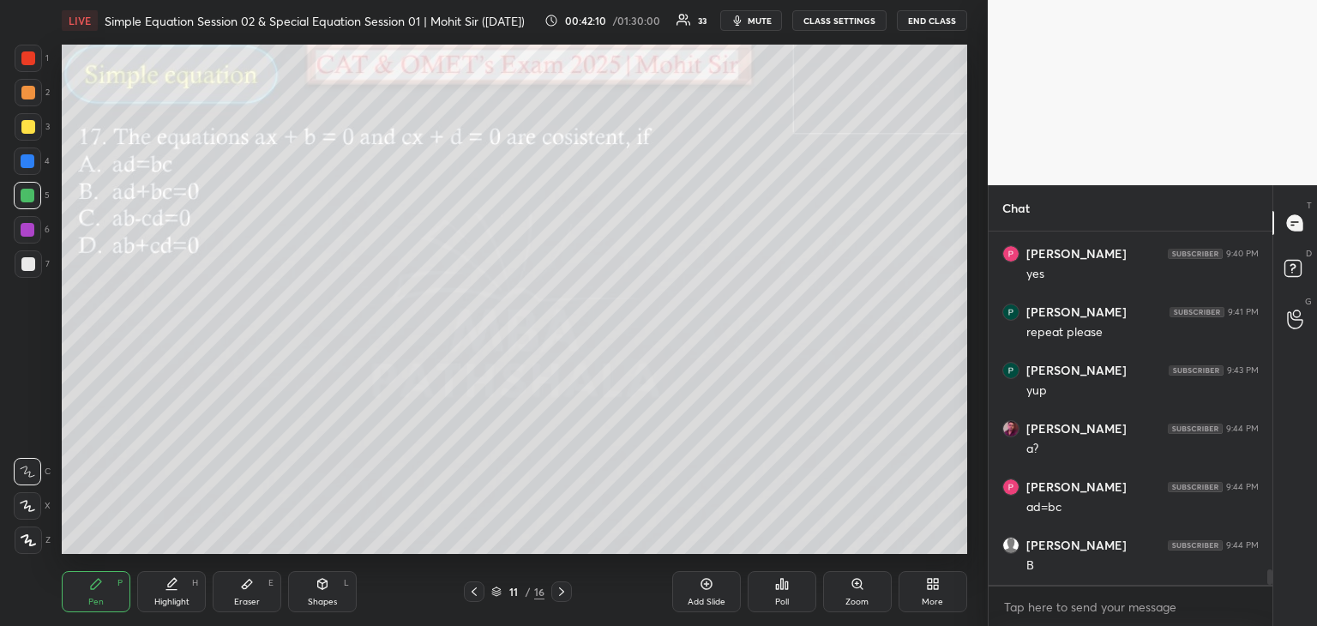
scroll to position [7684, 0]
click at [250, 586] on icon at bounding box center [247, 584] width 14 height 14
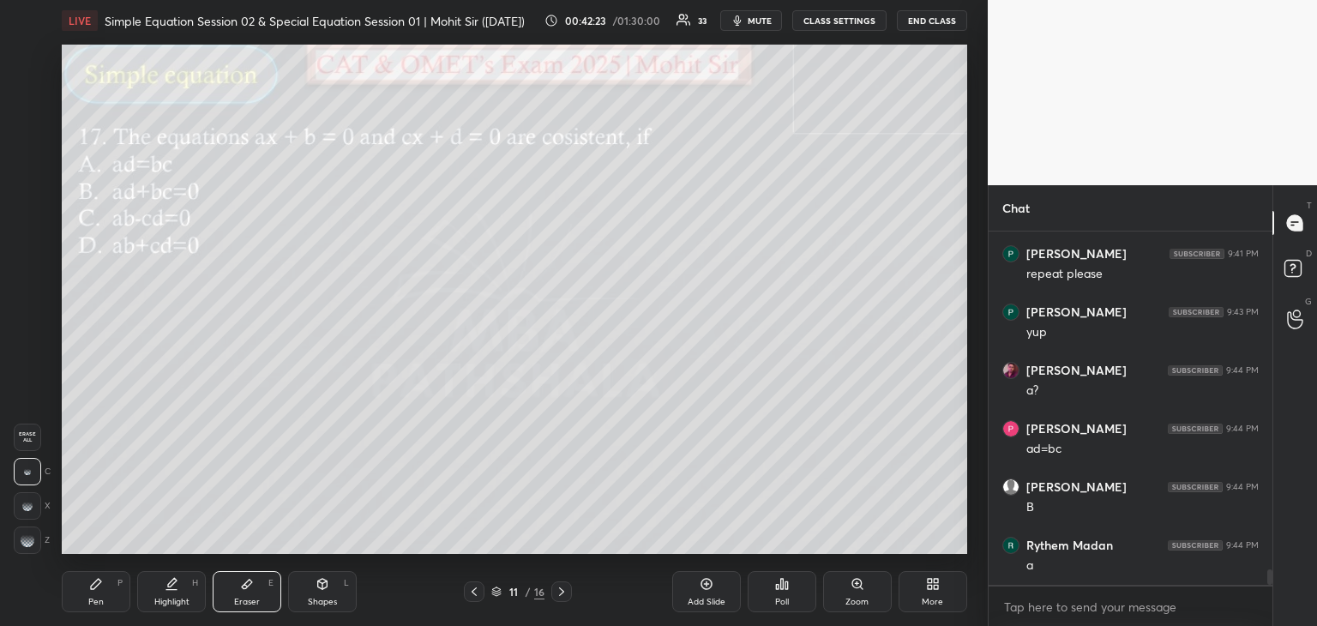
click at [99, 581] on icon at bounding box center [96, 584] width 10 height 10
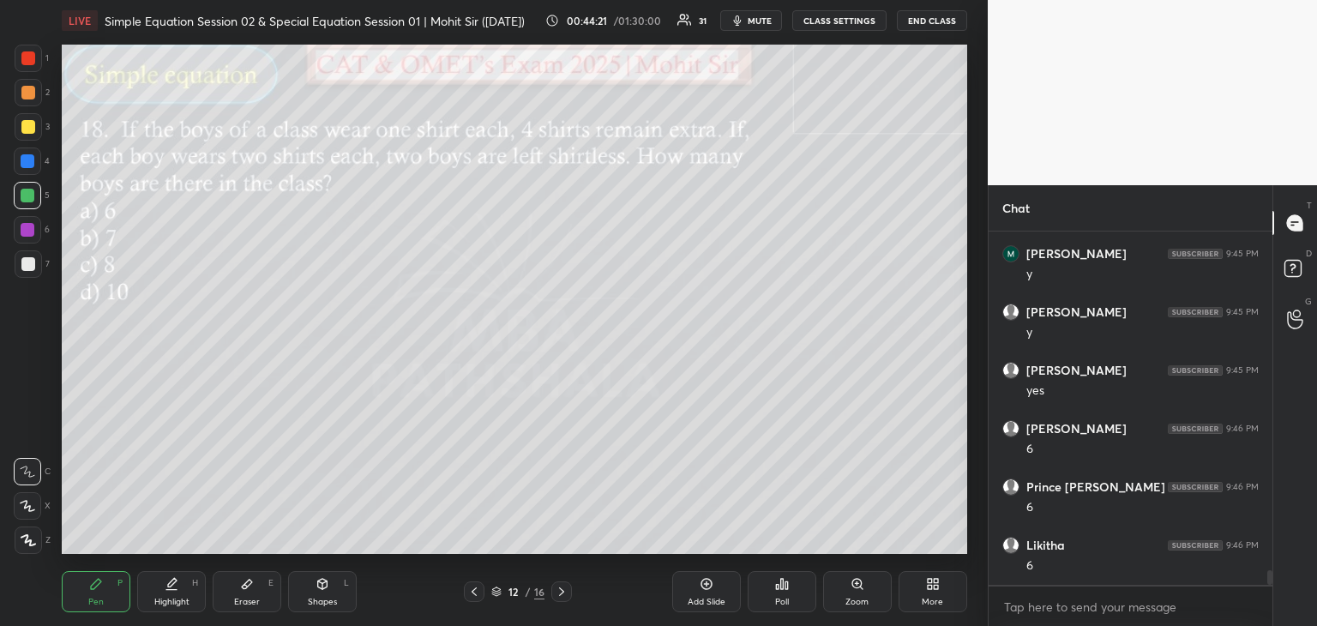
scroll to position [8151, 0]
click at [246, 581] on icon at bounding box center [247, 584] width 14 height 14
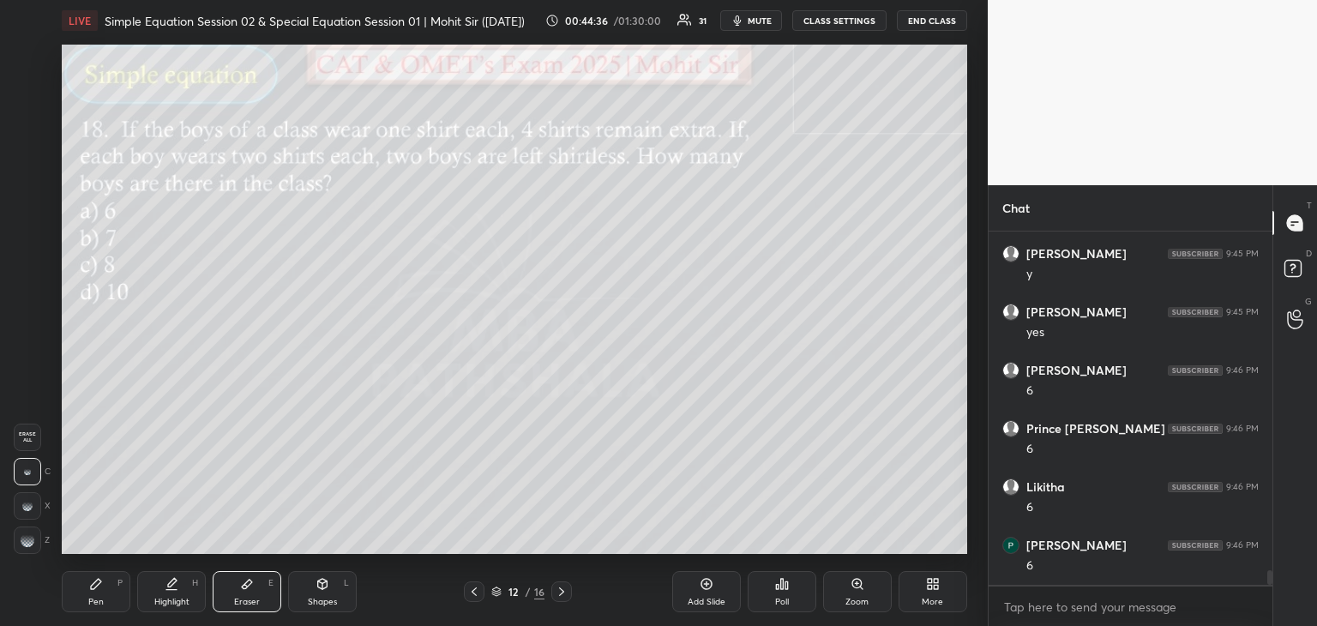
click at [30, 541] on rect at bounding box center [30, 541] width 2 height 2
click at [98, 587] on icon at bounding box center [96, 584] width 14 height 14
click at [27, 128] on div at bounding box center [28, 127] width 14 height 14
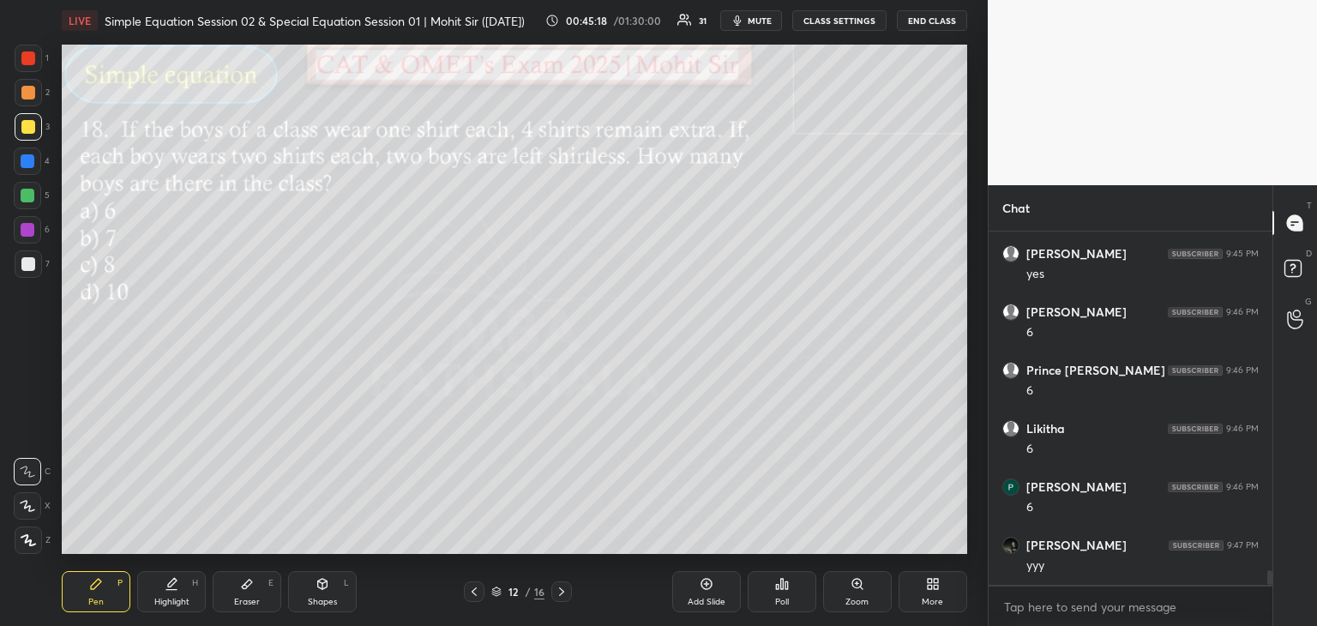
scroll to position [8267, 0]
click at [248, 590] on icon at bounding box center [247, 584] width 14 height 14
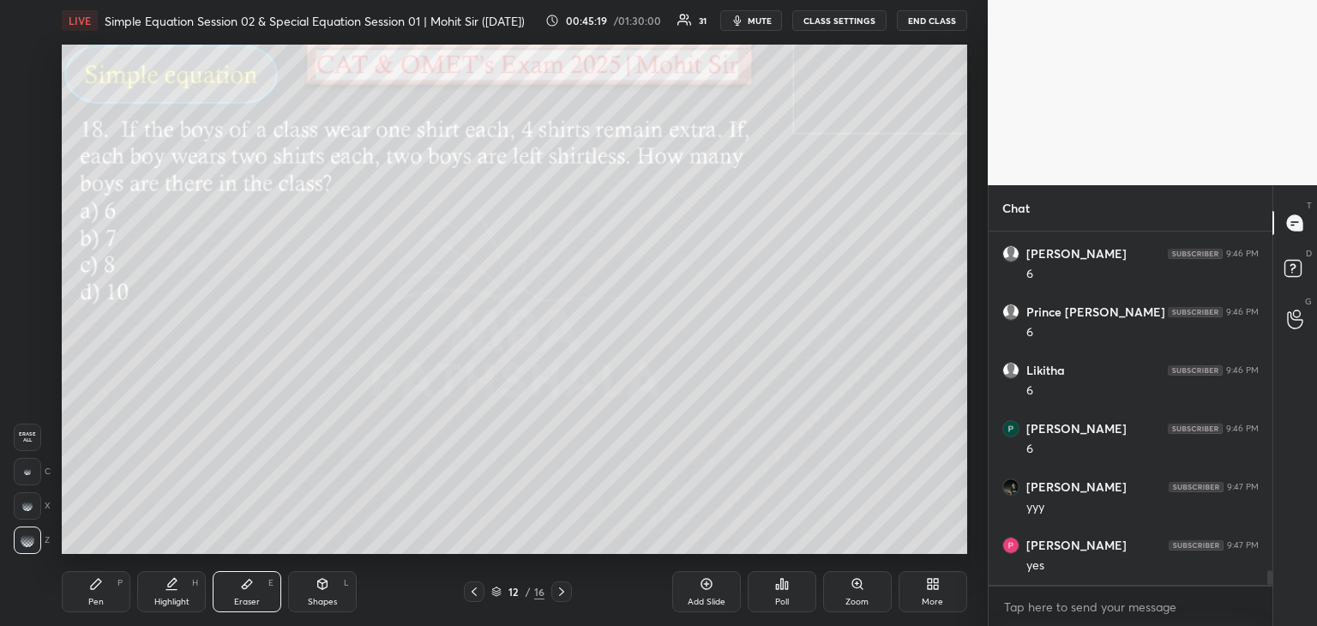
scroll to position [8326, 0]
click at [103, 581] on div "Pen P" at bounding box center [96, 591] width 69 height 41
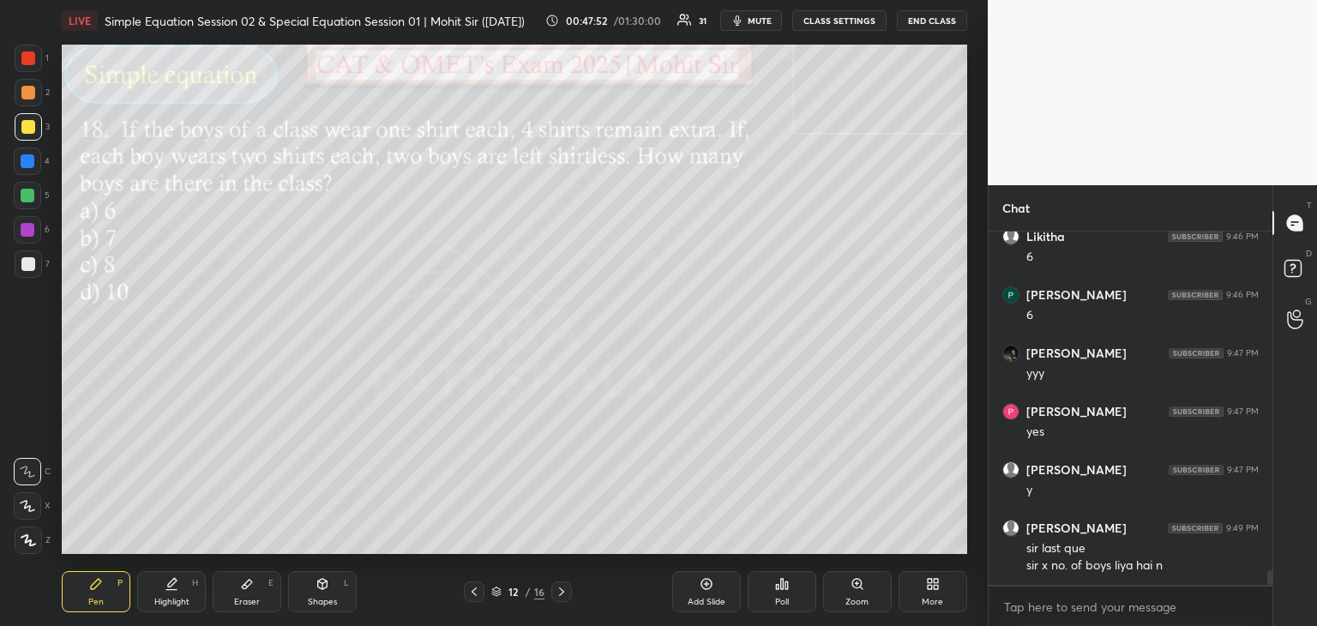
scroll to position [8459, 0]
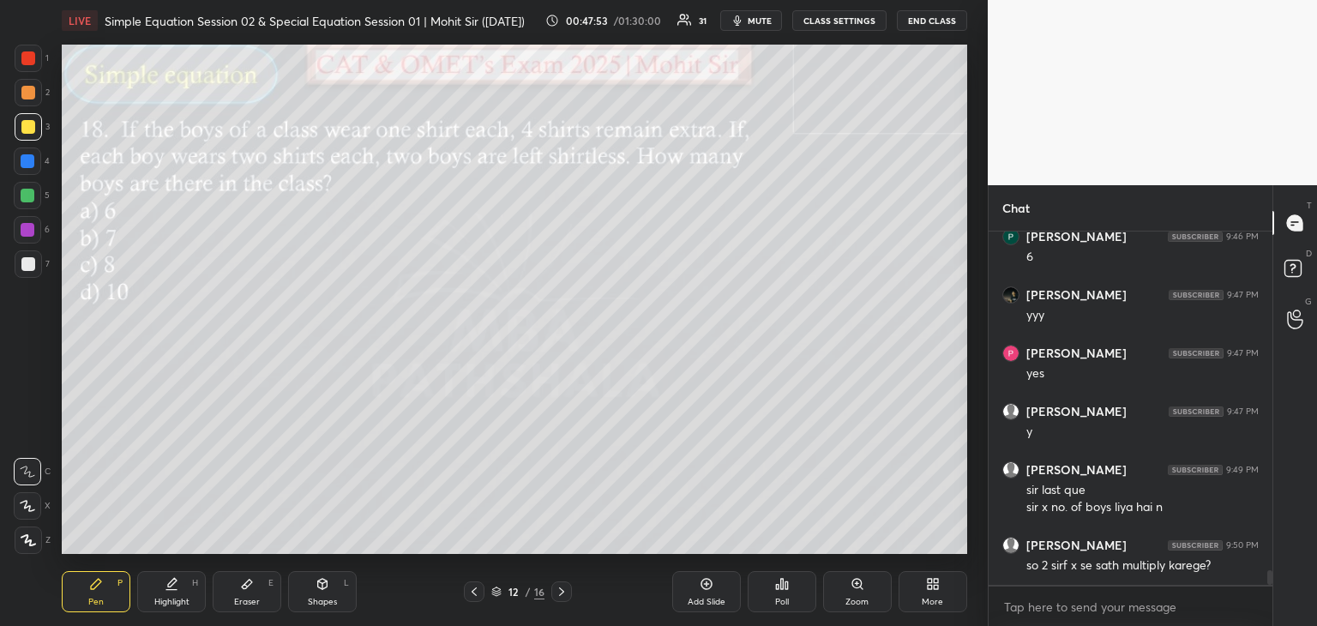
click at [29, 89] on div at bounding box center [28, 93] width 14 height 14
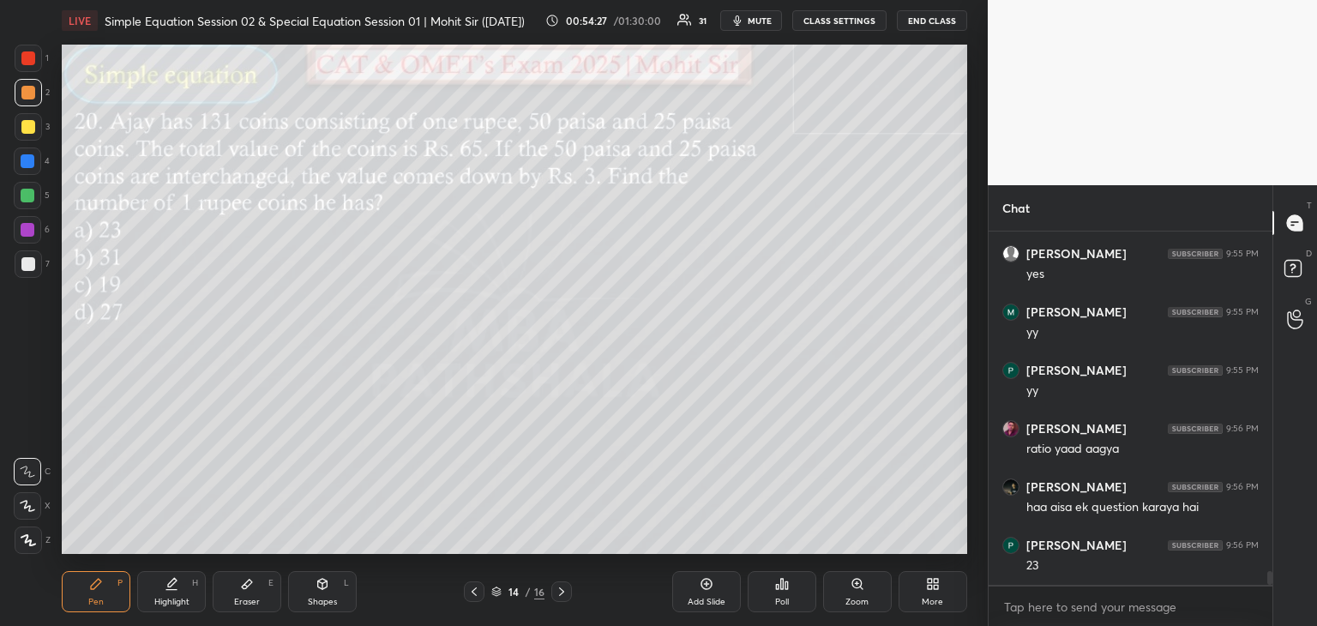
scroll to position [8974, 0]
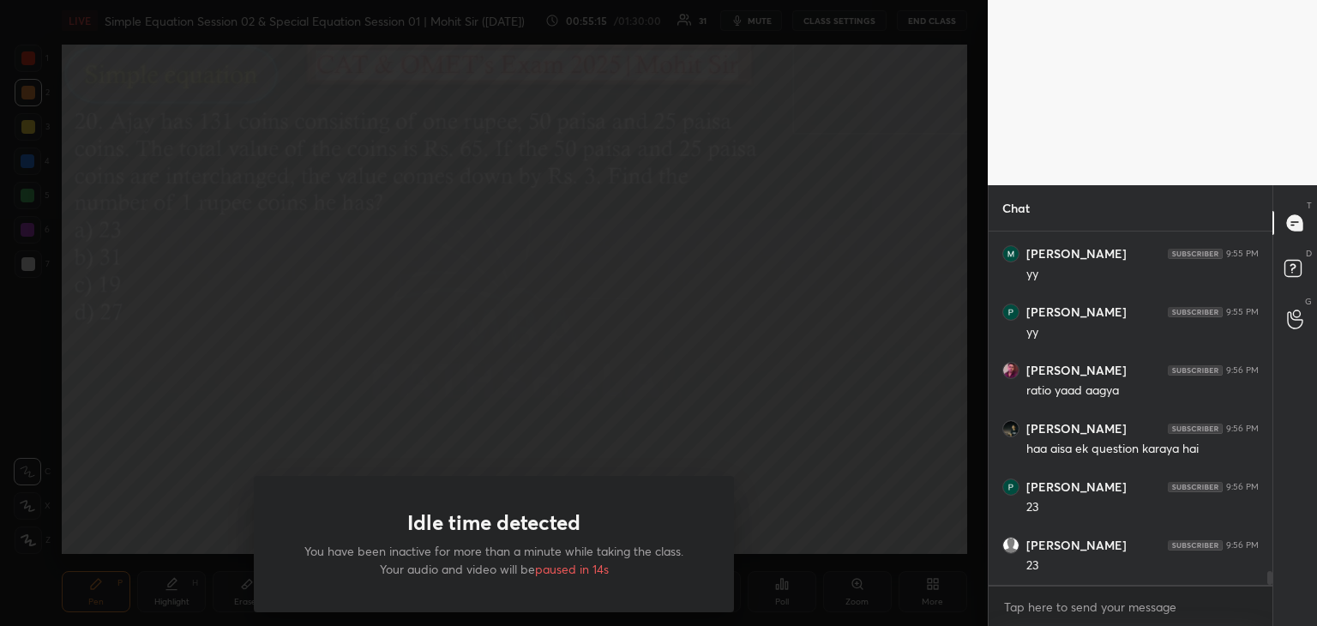
click at [368, 346] on div "Idle time detected You have been inactive for more than a minute while taking t…" at bounding box center [494, 313] width 988 height 626
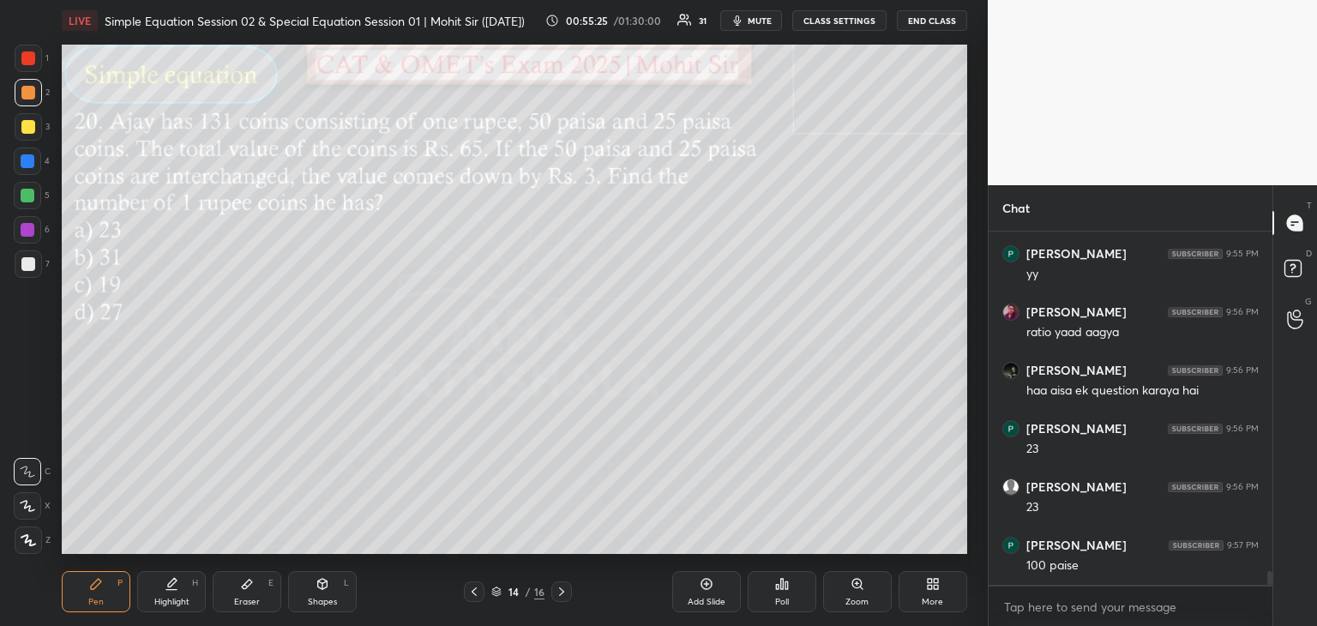
scroll to position [9049, 0]
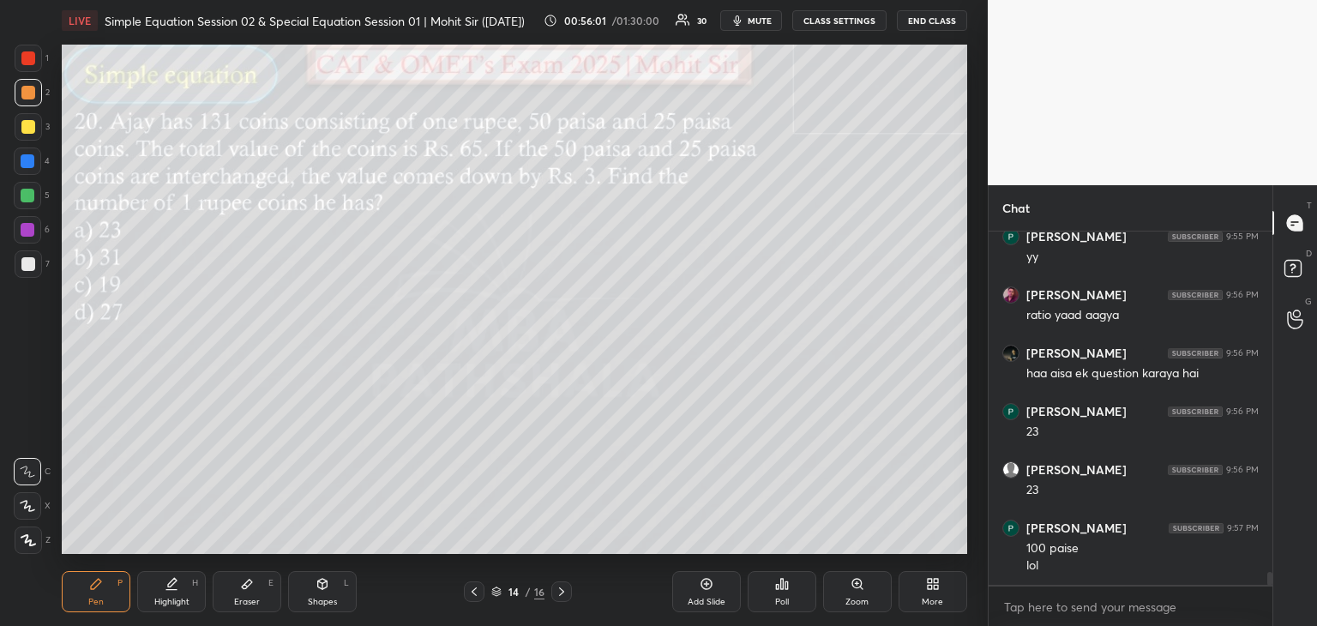
click at [255, 583] on div "Eraser E" at bounding box center [247, 591] width 69 height 41
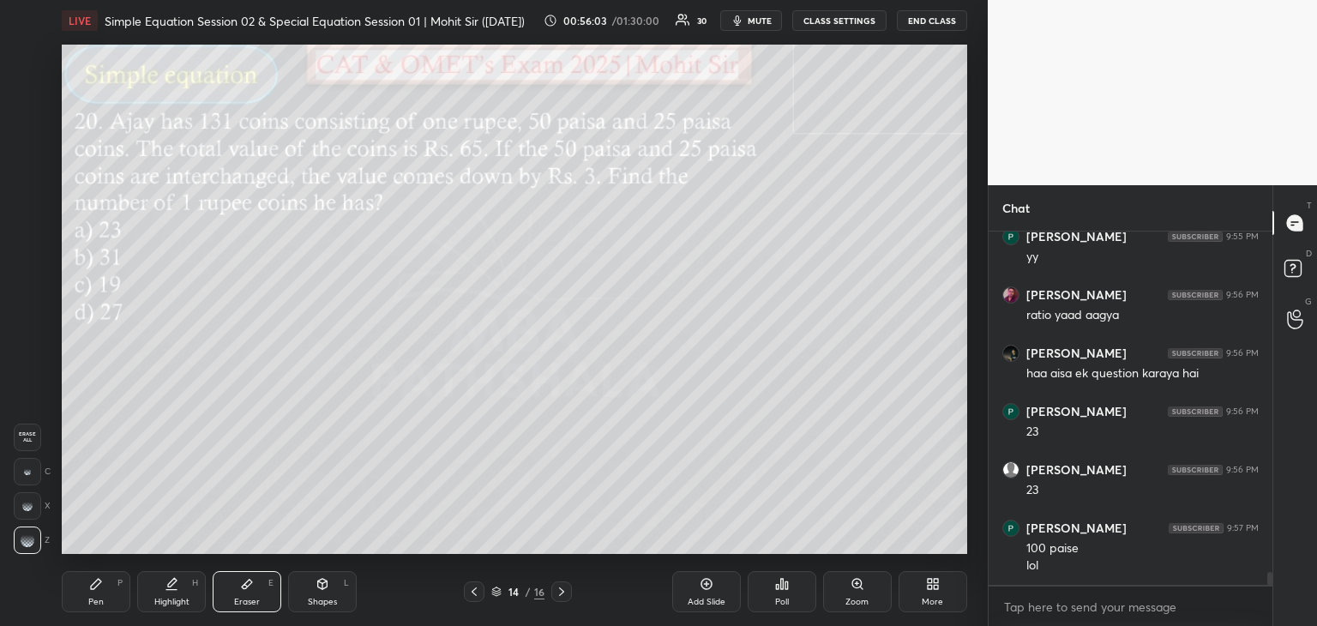
click at [93, 594] on div "Pen P" at bounding box center [96, 591] width 69 height 41
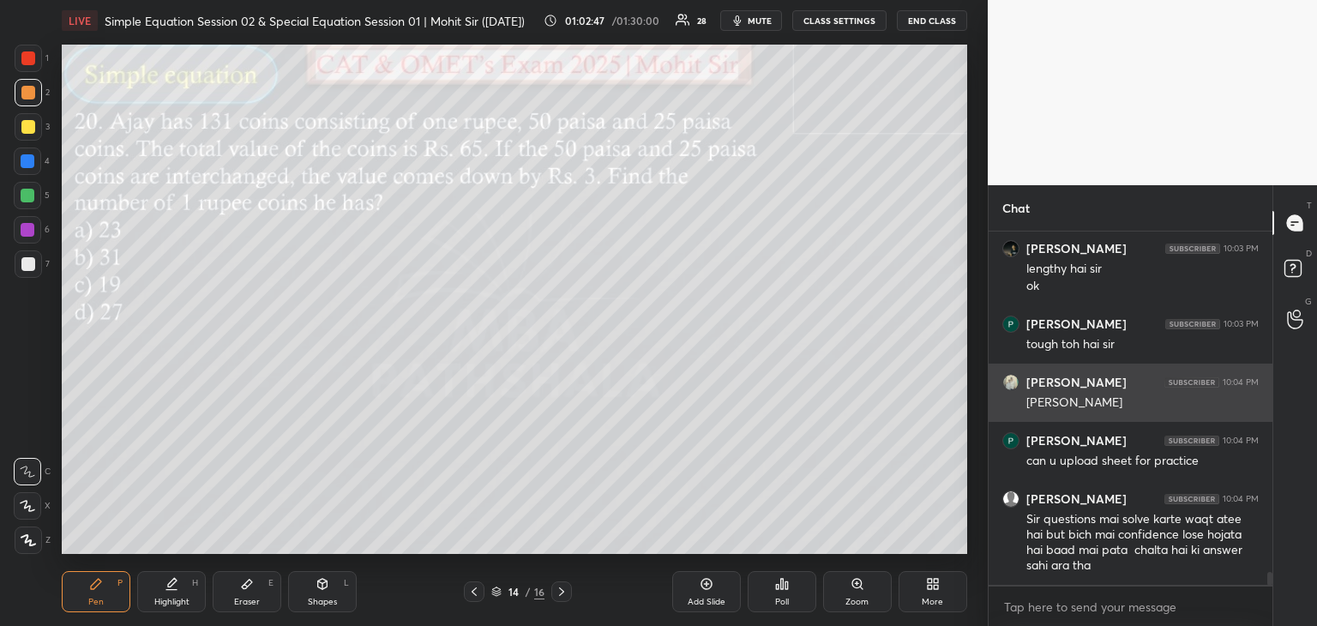
scroll to position [9538, 0]
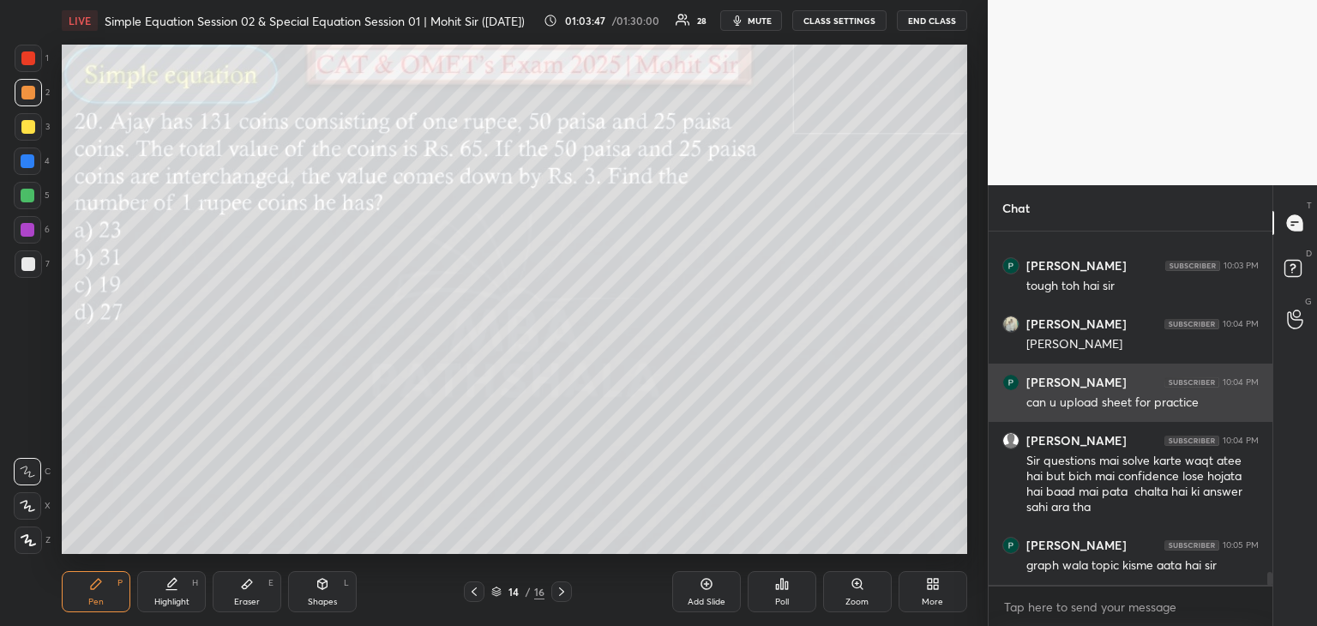
click at [707, 590] on icon at bounding box center [706, 584] width 11 height 11
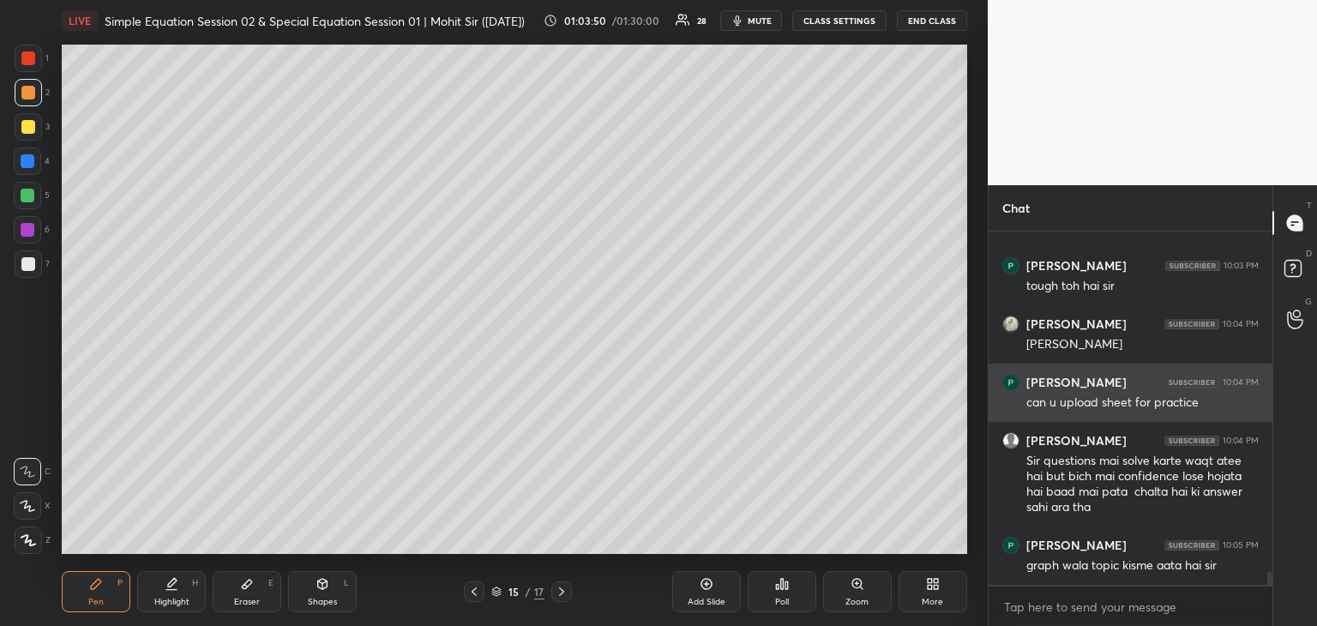
click at [930, 579] on icon at bounding box center [930, 581] width 4 height 4
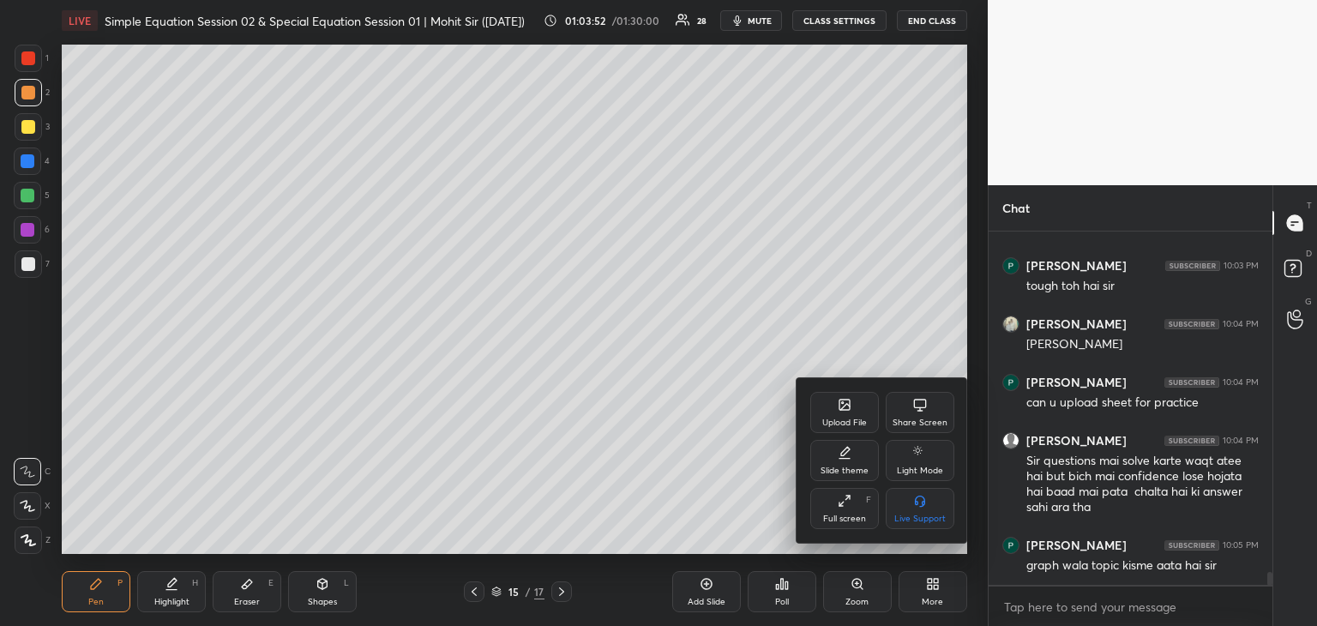
click at [838, 414] on div "Upload File" at bounding box center [844, 412] width 69 height 41
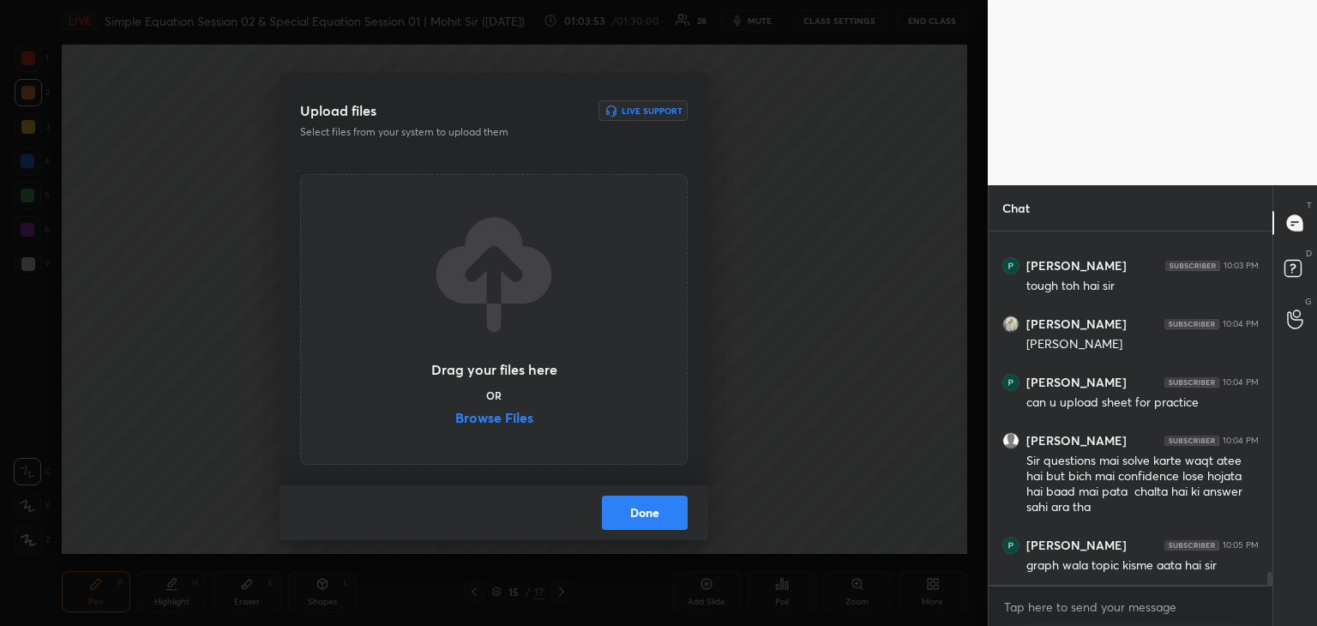
click at [515, 413] on label "Browse Files" at bounding box center [494, 420] width 78 height 18
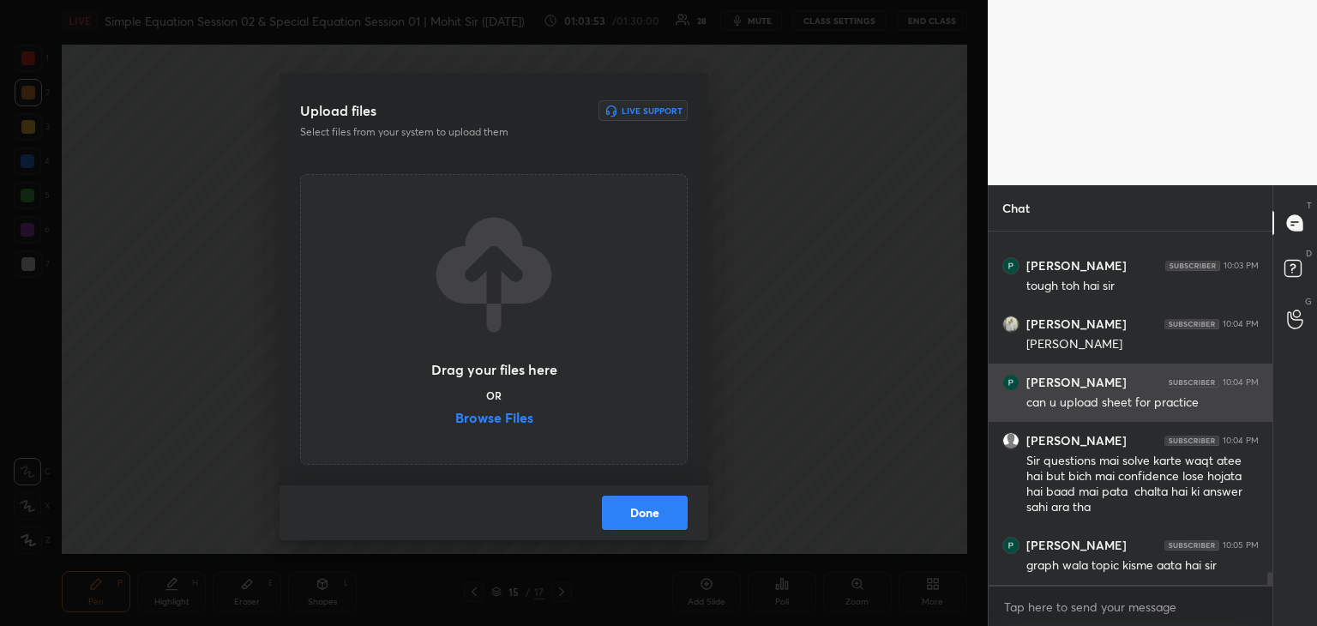
click at [455, 413] on input "Browse Files" at bounding box center [455, 420] width 0 height 18
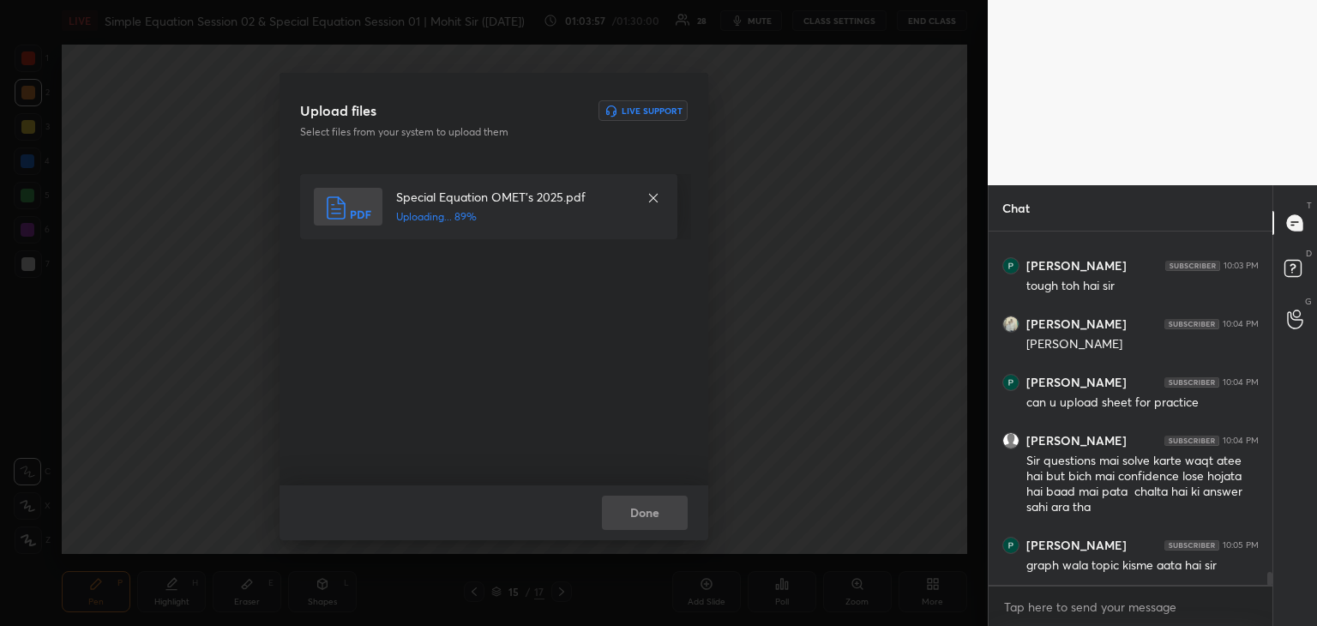
click at [647, 517] on div "Done" at bounding box center [494, 512] width 429 height 55
click at [653, 508] on button "Done" at bounding box center [645, 513] width 86 height 34
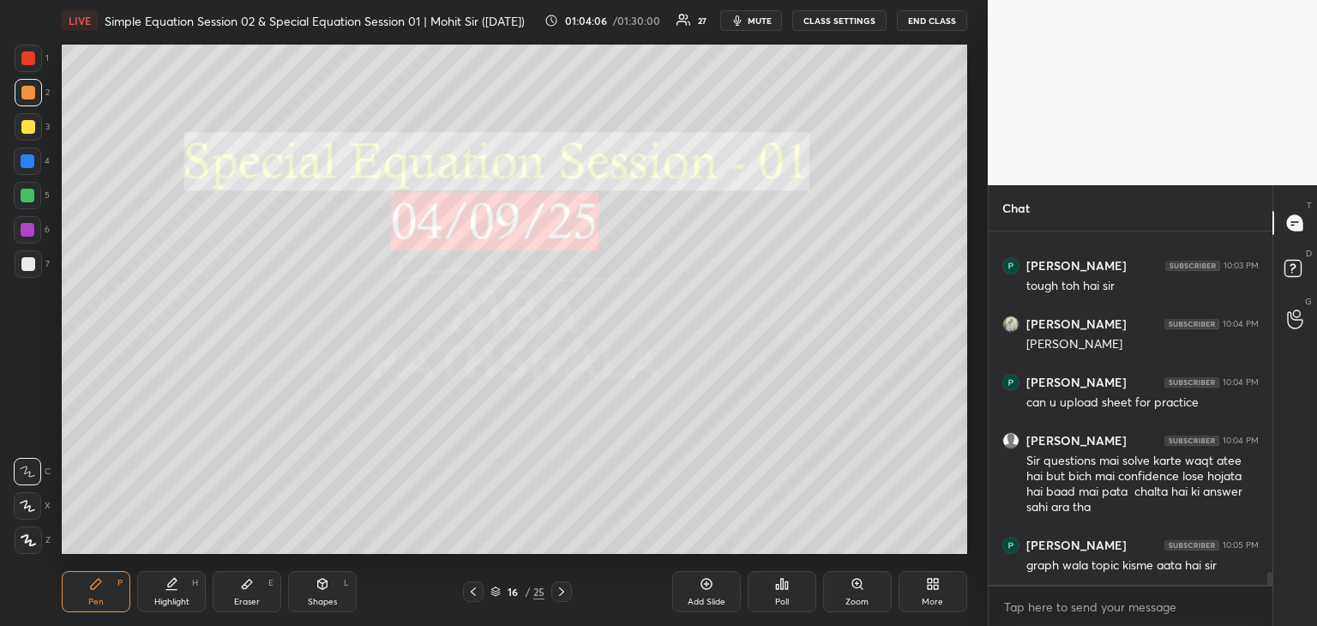
click at [703, 593] on div "Add Slide" at bounding box center [706, 591] width 69 height 41
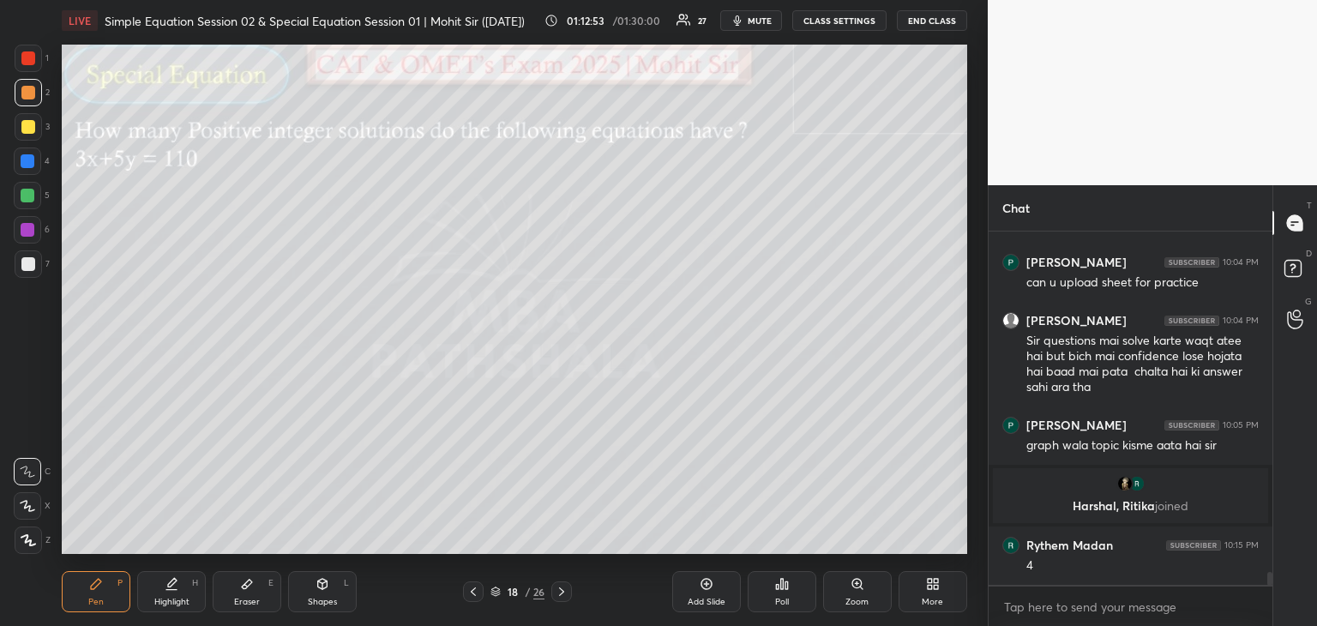
scroll to position [9159, 0]
click at [38, 192] on div at bounding box center [27, 195] width 27 height 27
click at [472, 591] on icon at bounding box center [474, 592] width 14 height 14
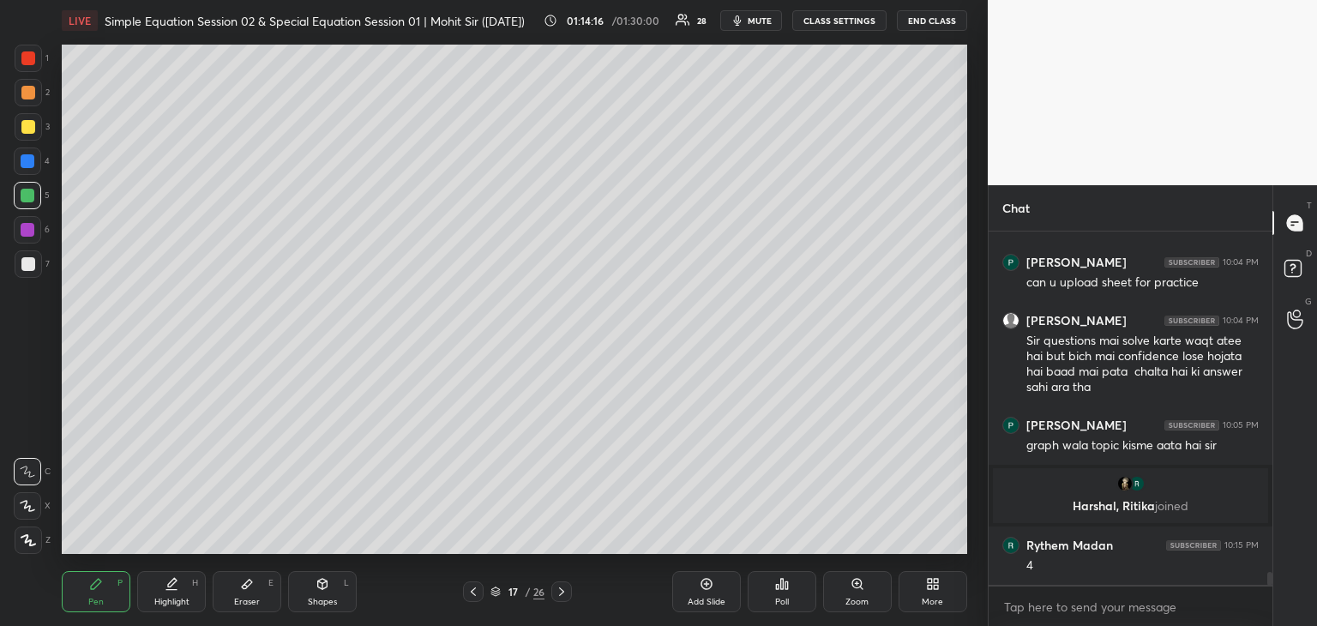
click at [561, 593] on icon at bounding box center [562, 592] width 14 height 14
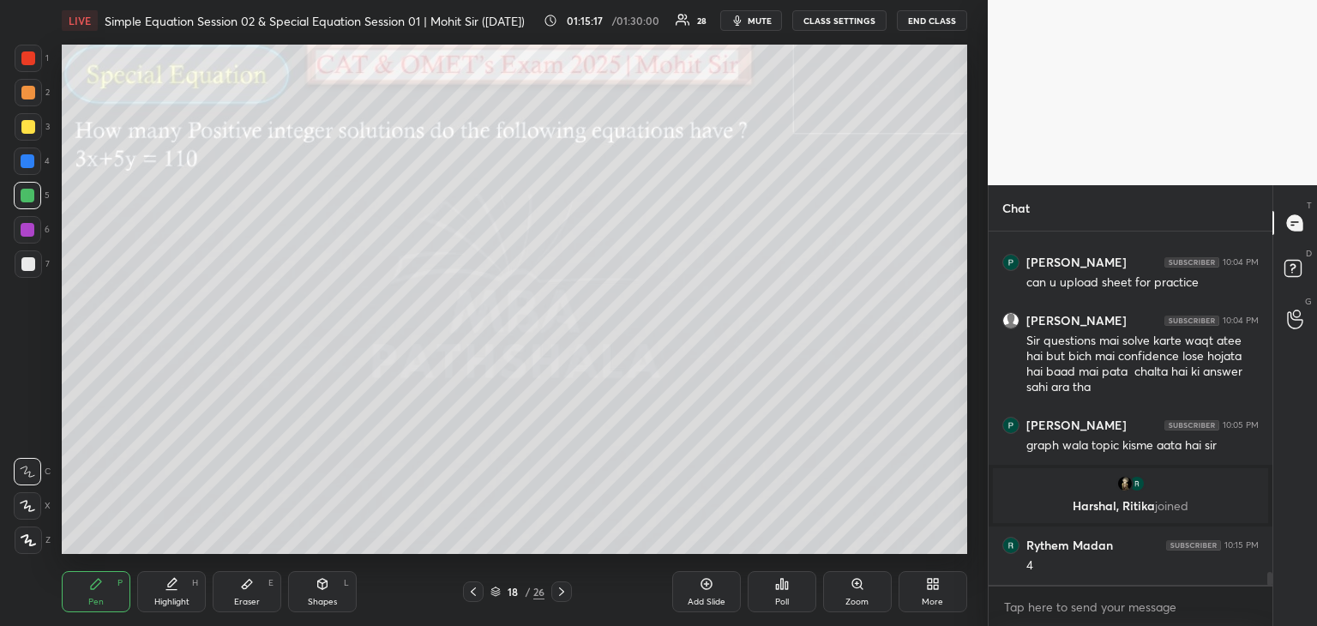
scroll to position [9221, 0]
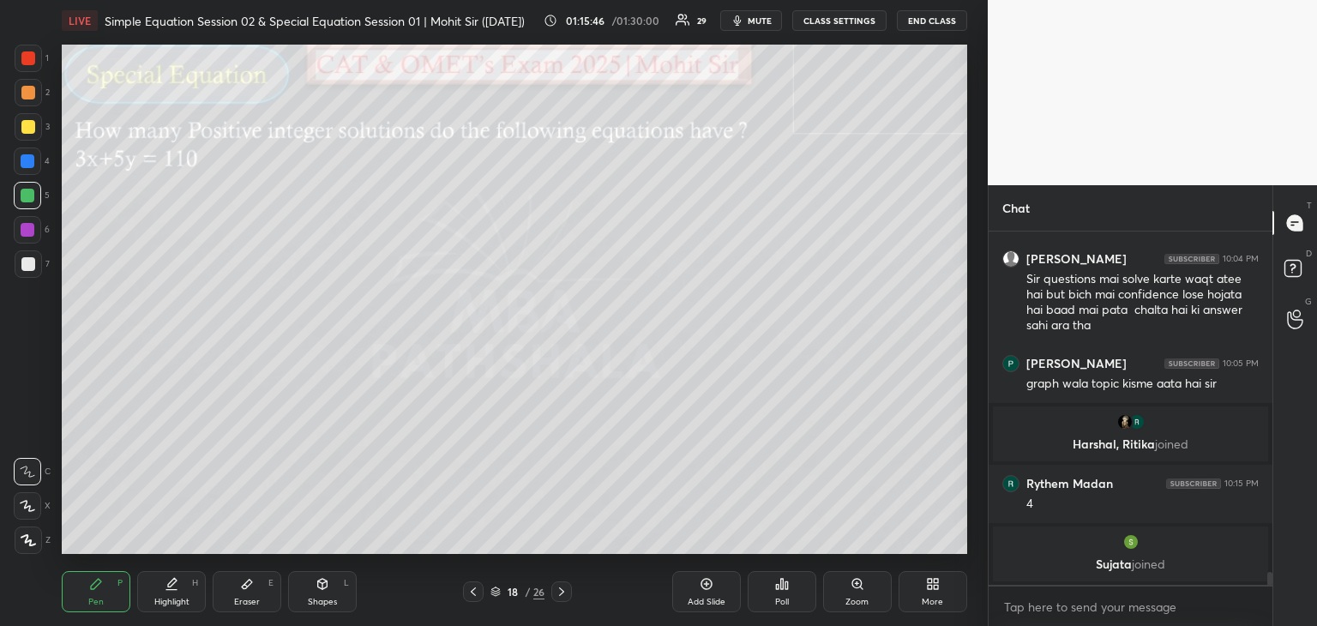
click at [230, 587] on div "Eraser E" at bounding box center [247, 591] width 69 height 41
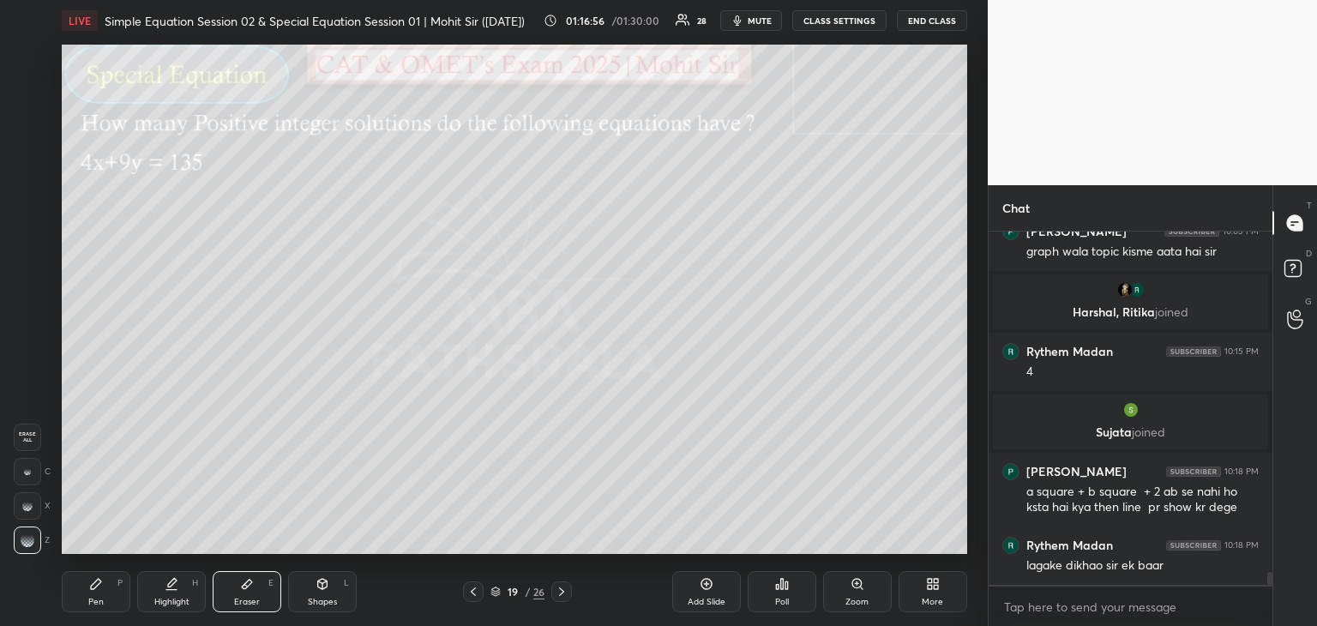
scroll to position [9396, 0]
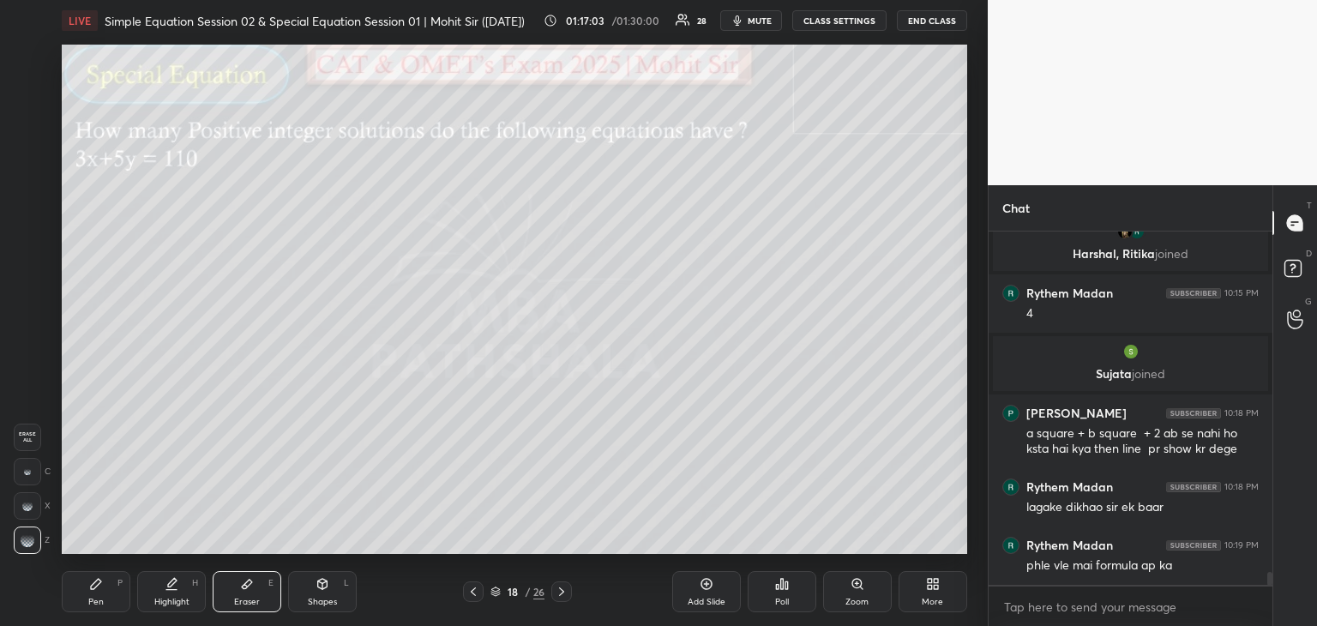
click at [1012, 587] on div "x" at bounding box center [1131, 607] width 284 height 40
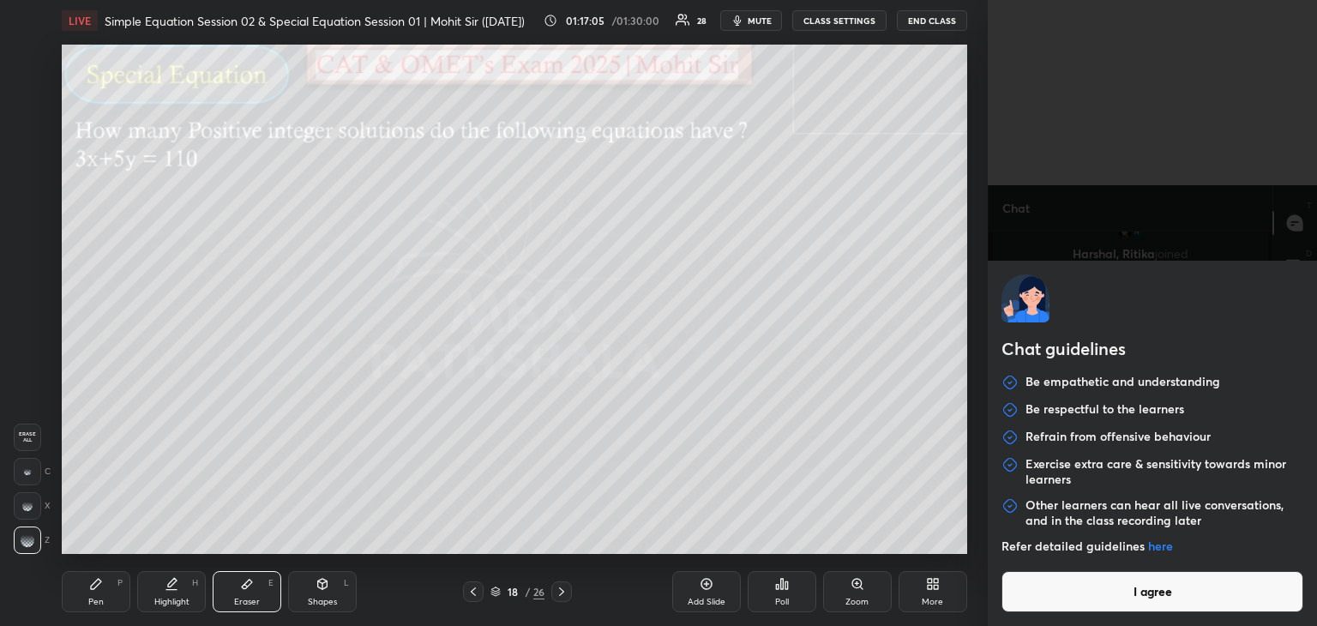
click at [1062, 581] on button "I agree" at bounding box center [1153, 591] width 302 height 41
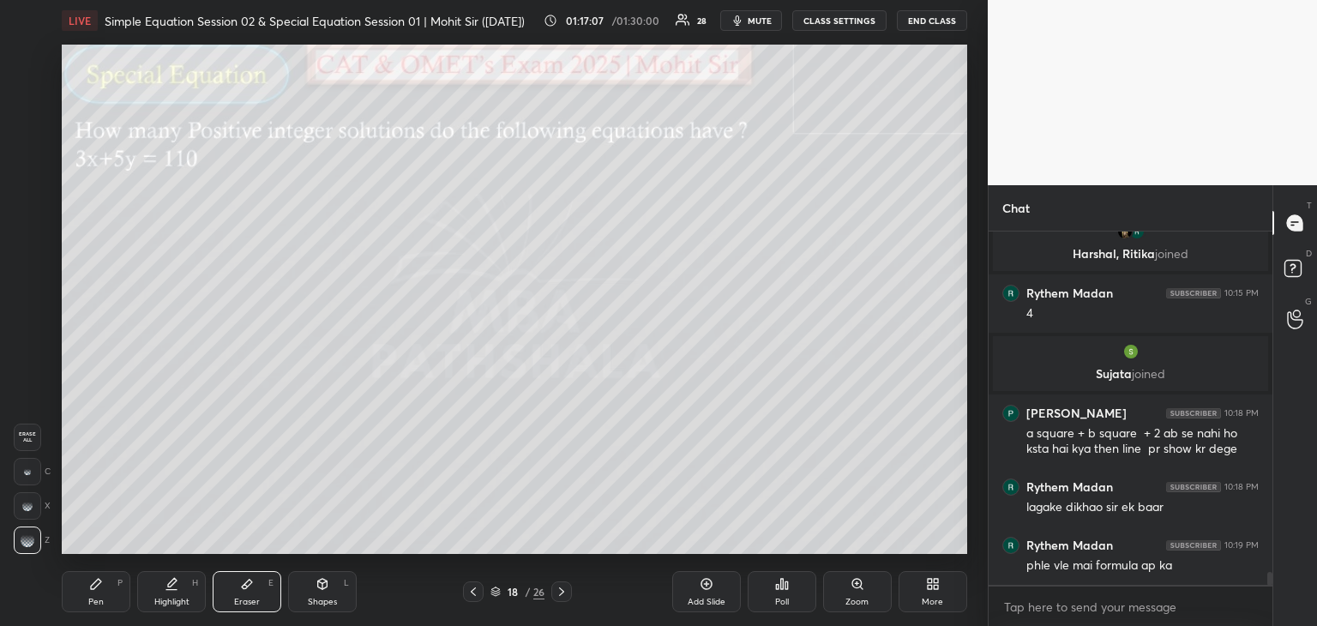
click at [96, 593] on div "Pen P" at bounding box center [96, 591] width 69 height 41
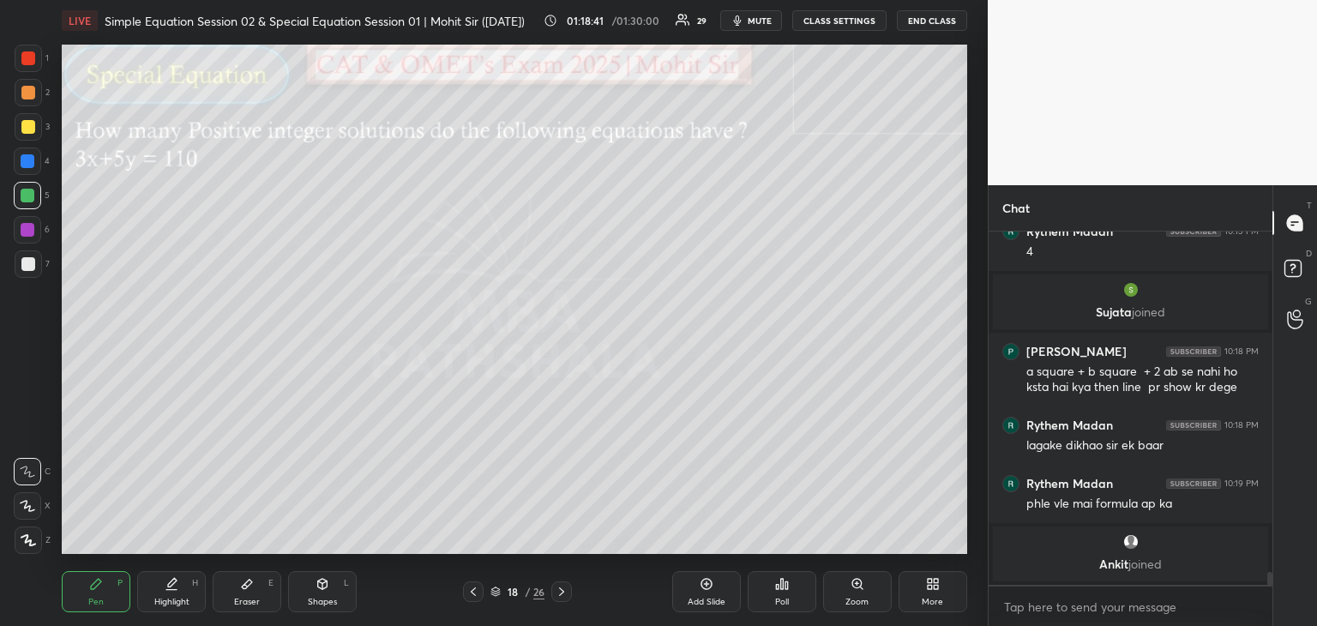
click at [257, 591] on div "Eraser E" at bounding box center [247, 591] width 69 height 41
click at [99, 594] on div "Pen P" at bounding box center [96, 591] width 69 height 41
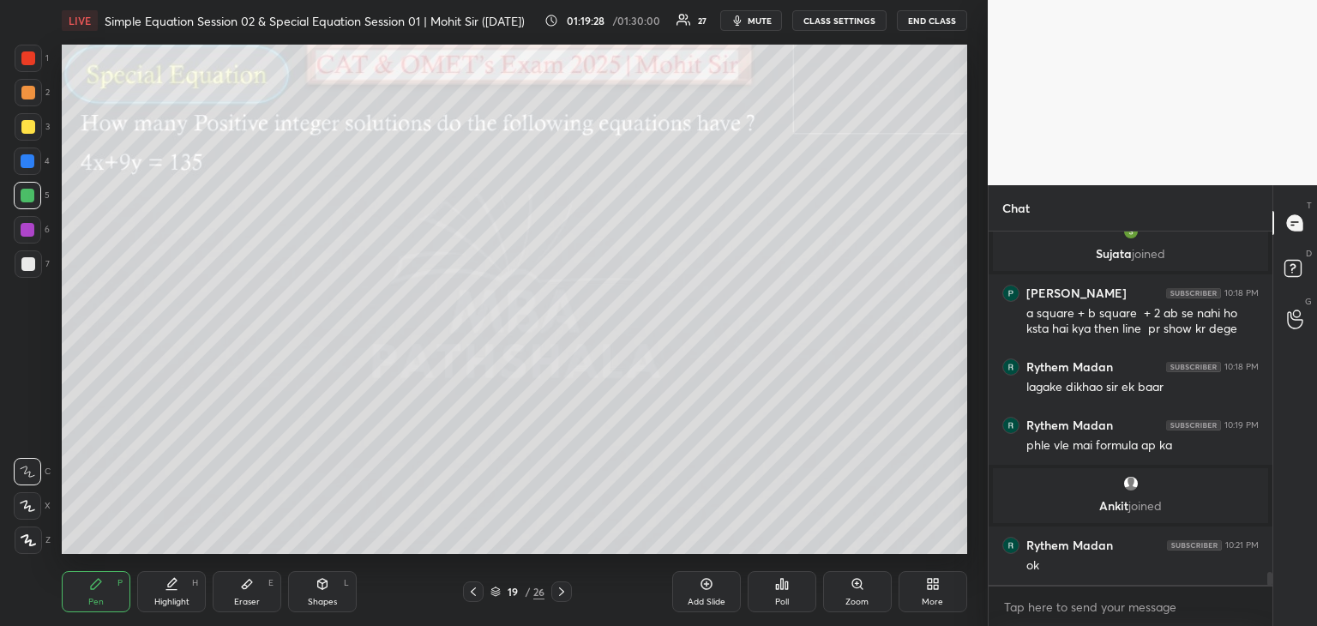
scroll to position [9528, 0]
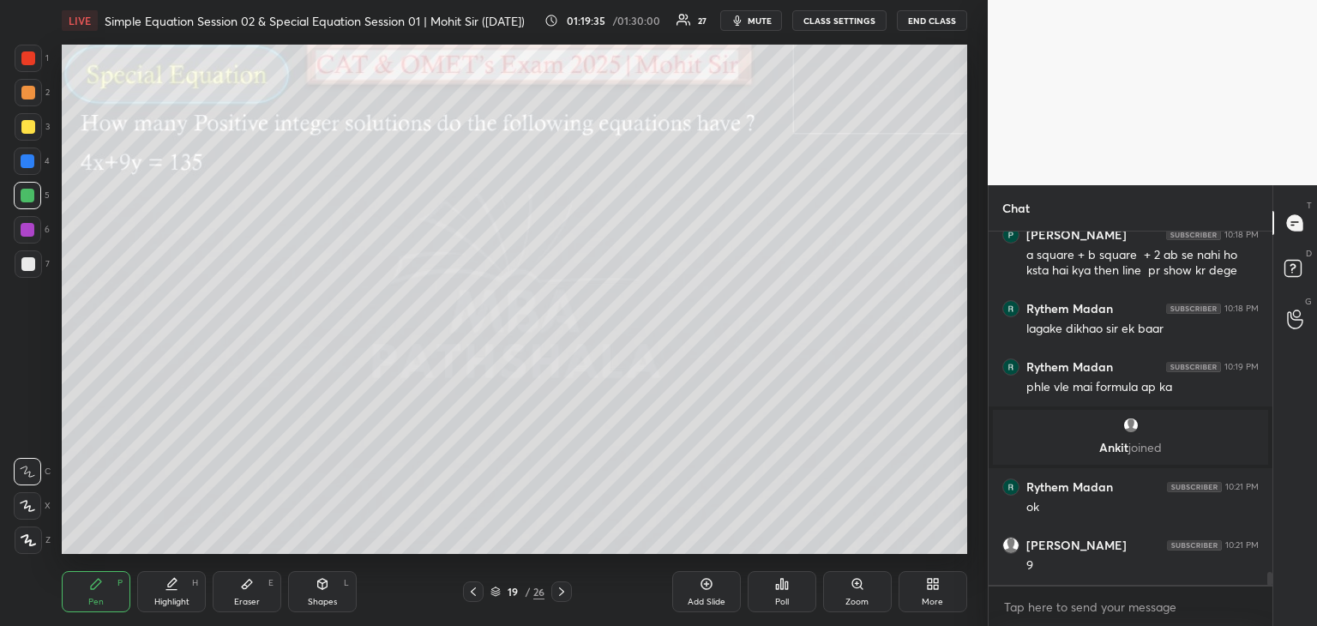
click at [29, 92] on div at bounding box center [28, 93] width 14 height 14
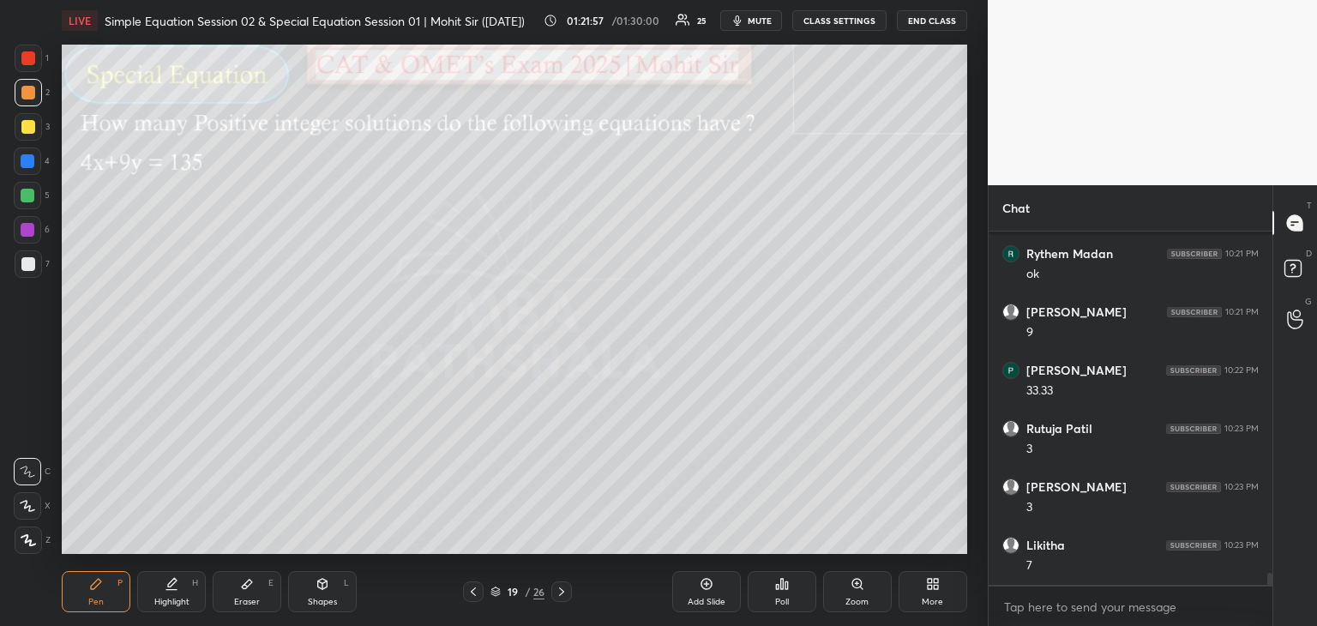
scroll to position [9820, 0]
click at [233, 585] on div "Eraser E" at bounding box center [247, 591] width 69 height 41
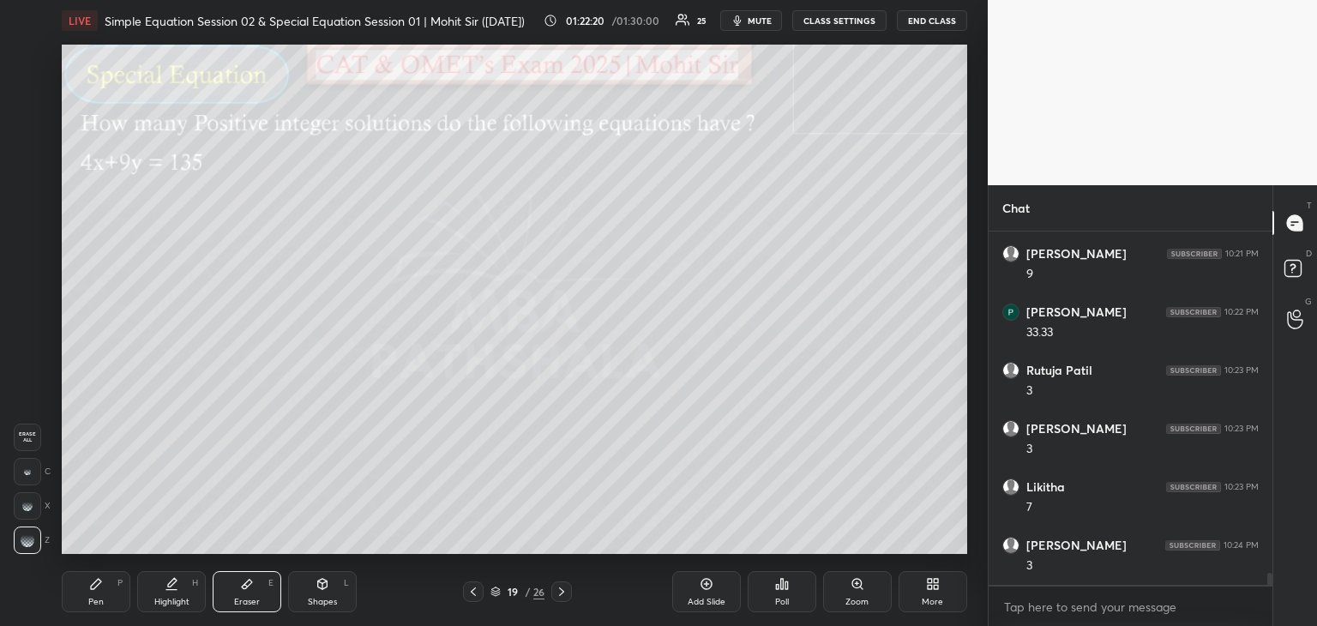
scroll to position [9878, 0]
click at [111, 594] on div "Pen P" at bounding box center [96, 591] width 69 height 41
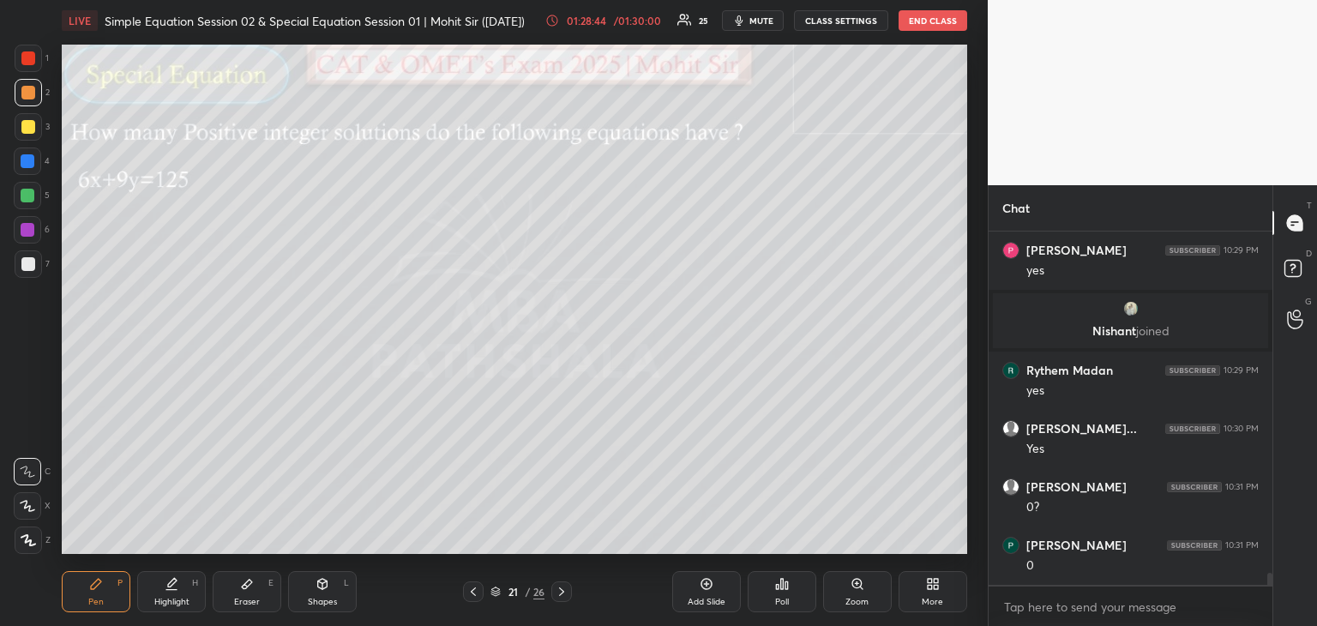
scroll to position [10428, 0]
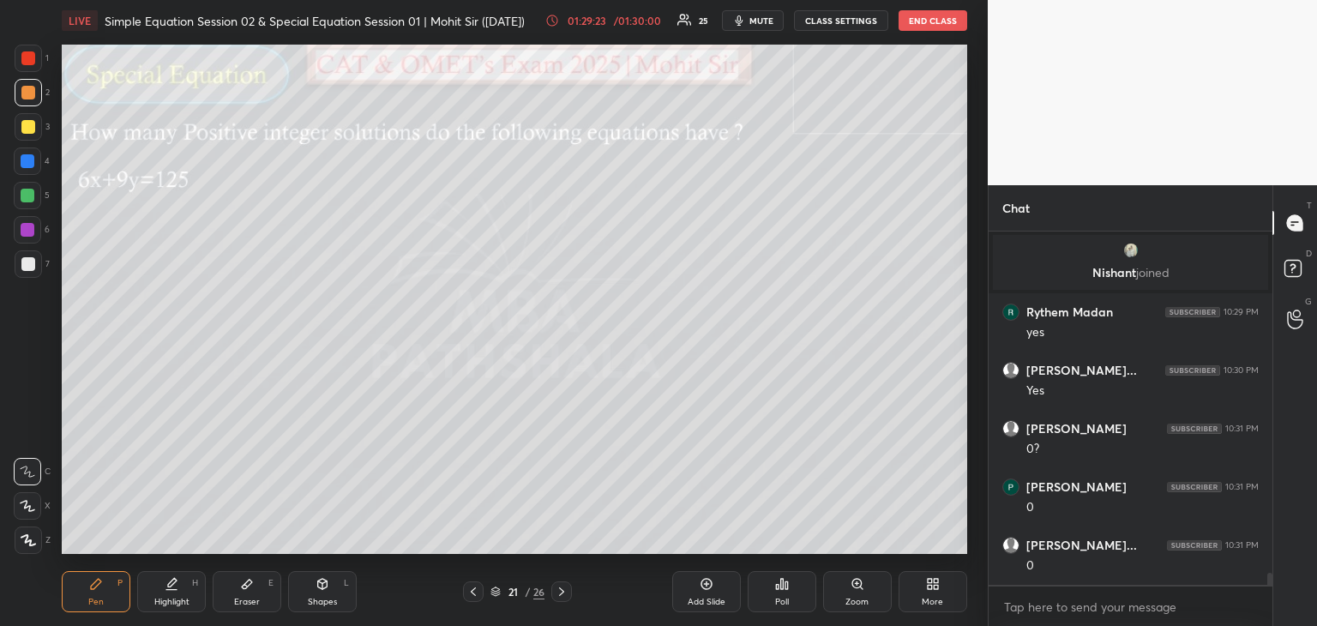
click at [242, 598] on div "Eraser" at bounding box center [247, 602] width 26 height 9
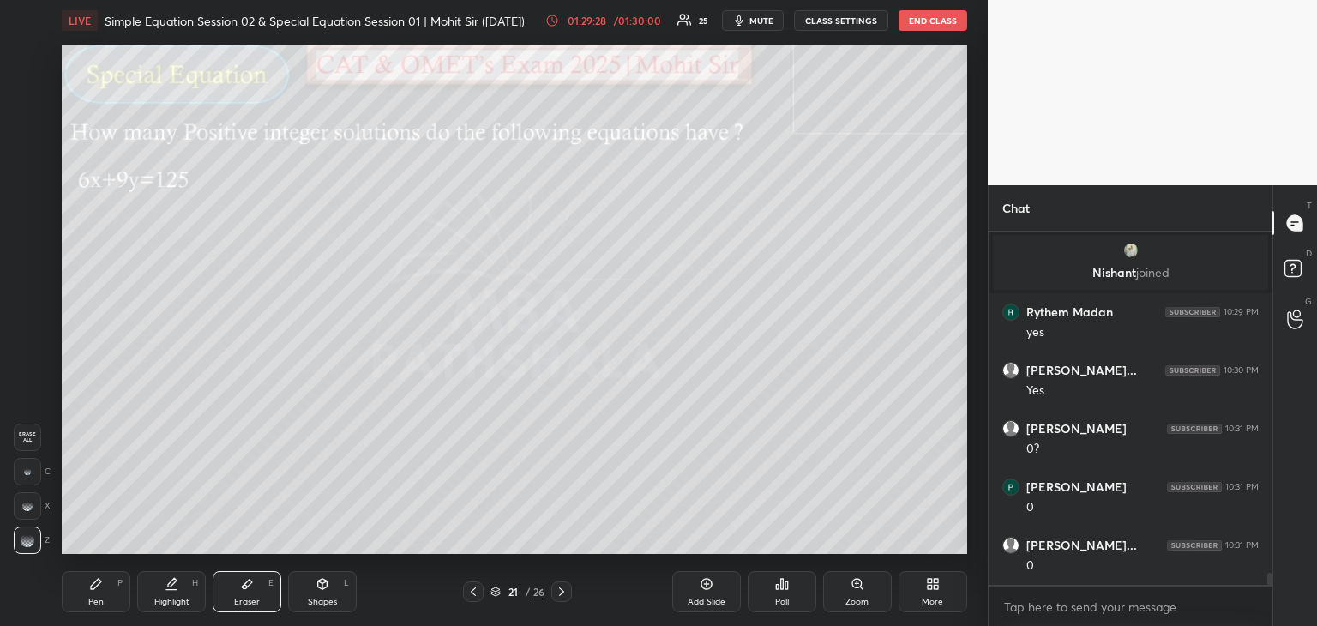
click at [76, 599] on div "Pen P" at bounding box center [96, 591] width 69 height 41
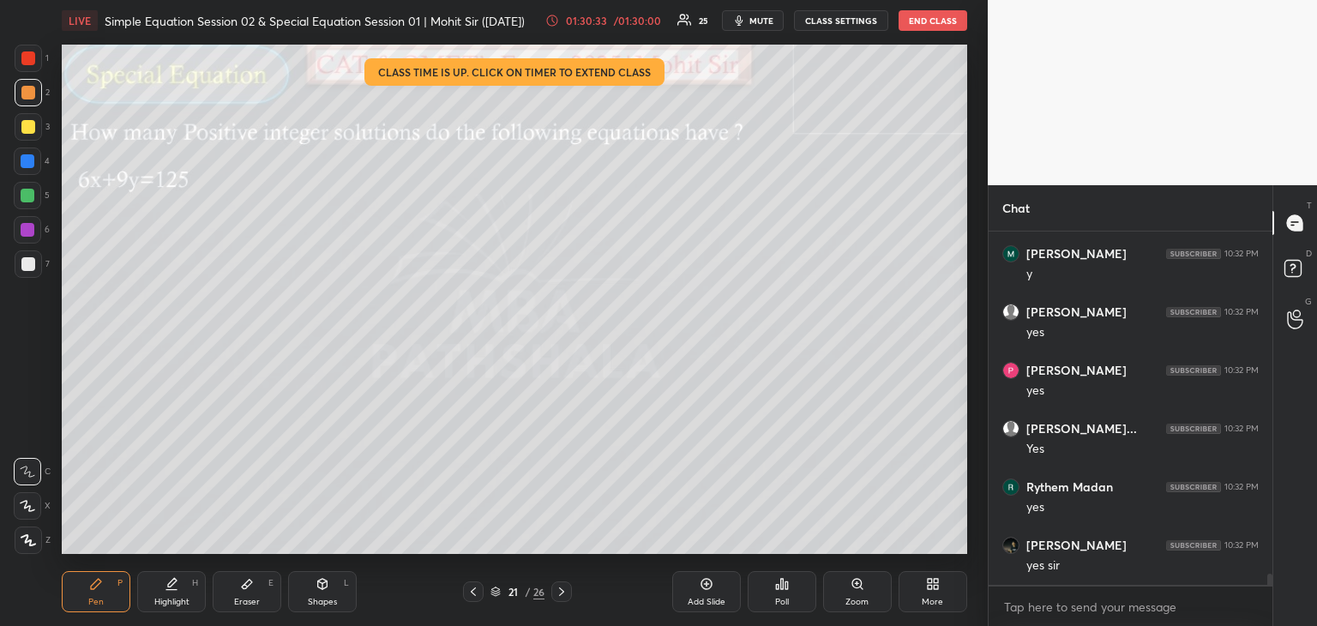
scroll to position [10953, 0]
click at [703, 587] on icon at bounding box center [707, 584] width 14 height 14
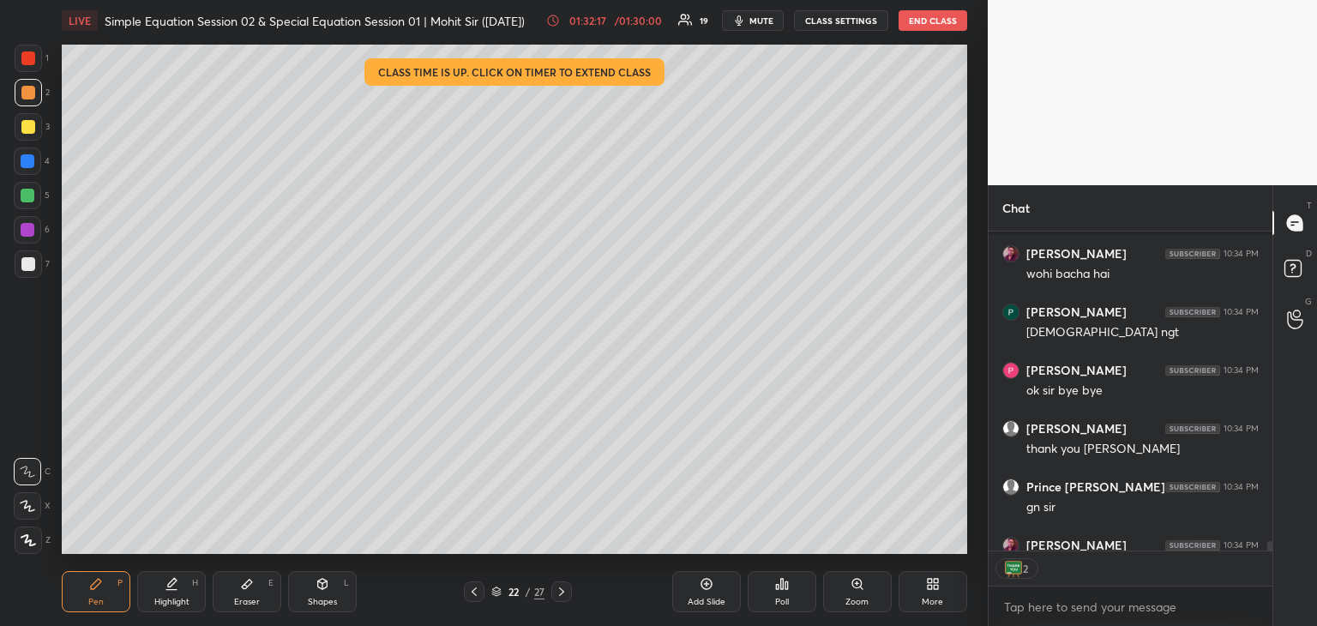
scroll to position [11456, 0]
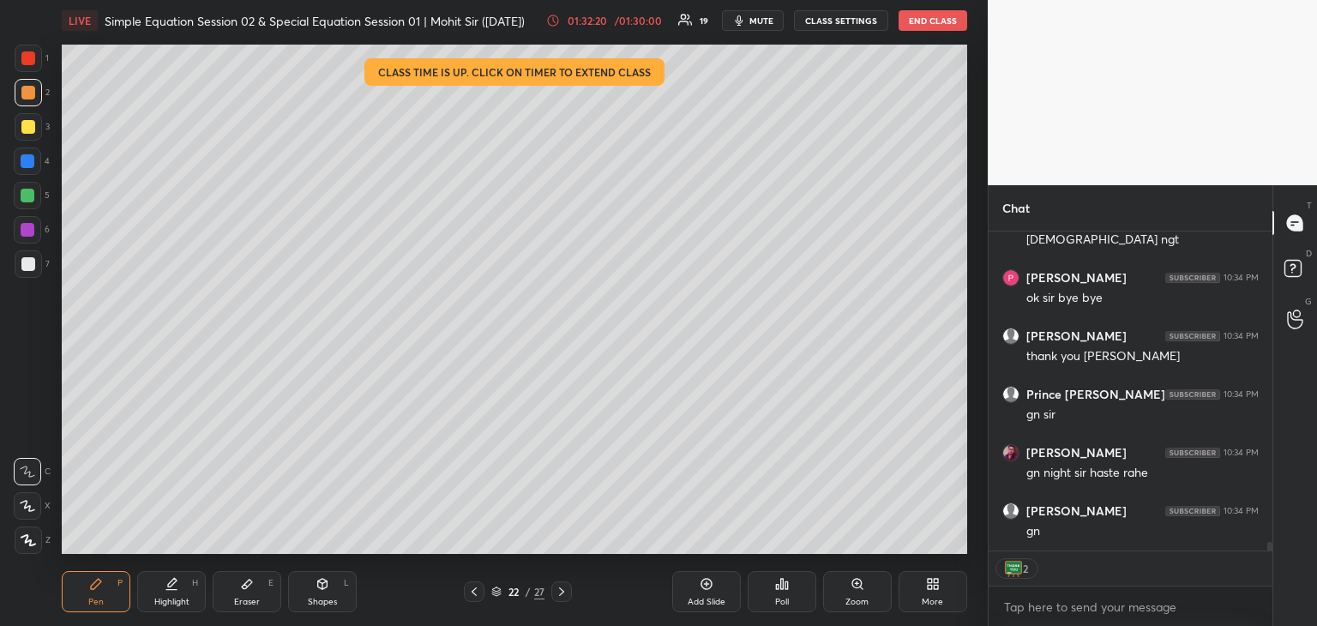
click at [930, 22] on button "END CLASS" at bounding box center [933, 20] width 69 height 21
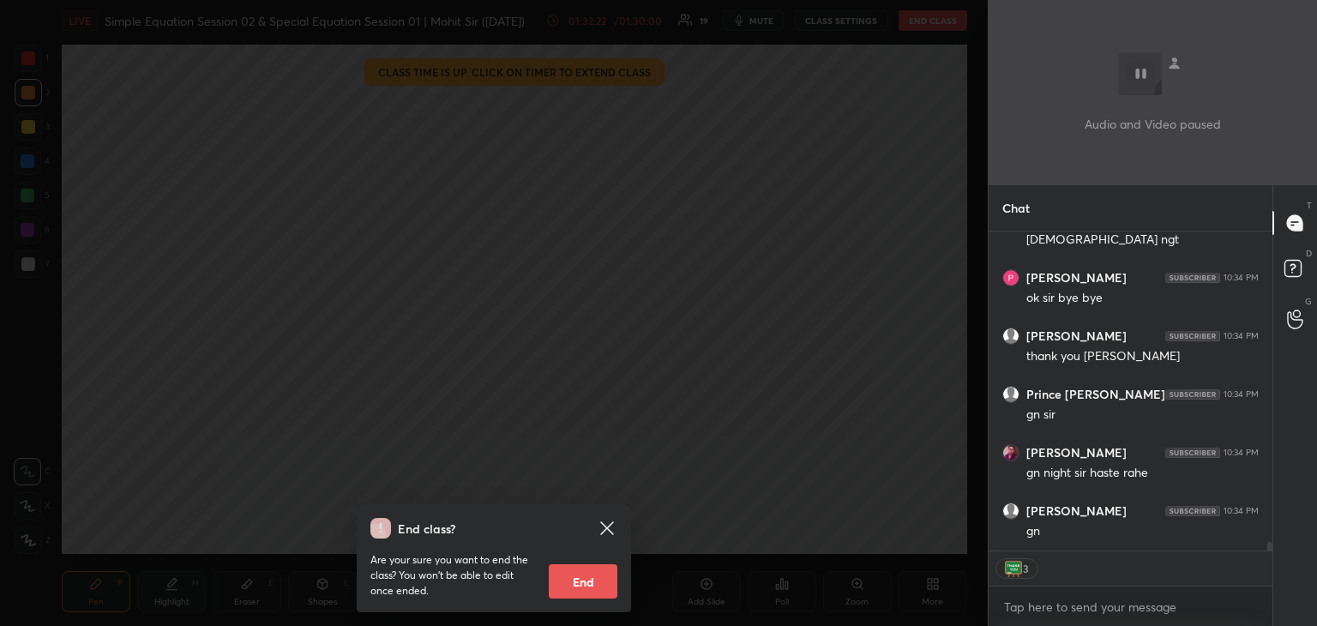
click at [597, 581] on button "End" at bounding box center [583, 581] width 69 height 34
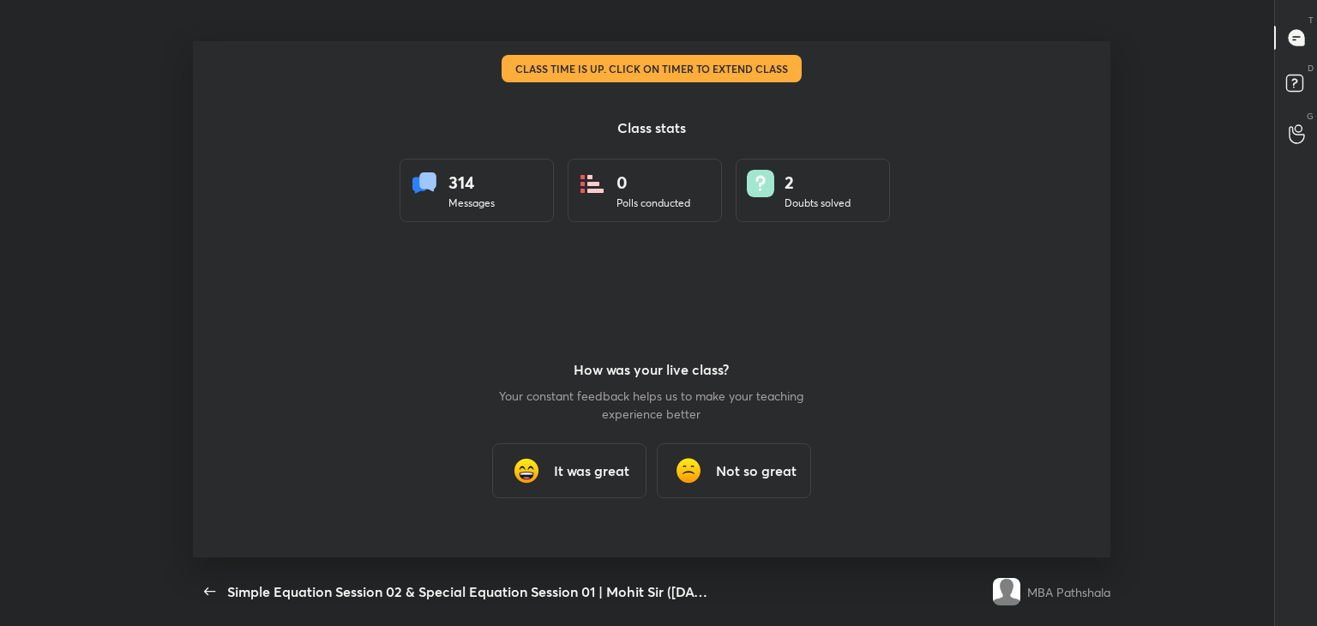
scroll to position [0, 0]
type textarea "x"
